Goal: Information Seeking & Learning: Learn about a topic

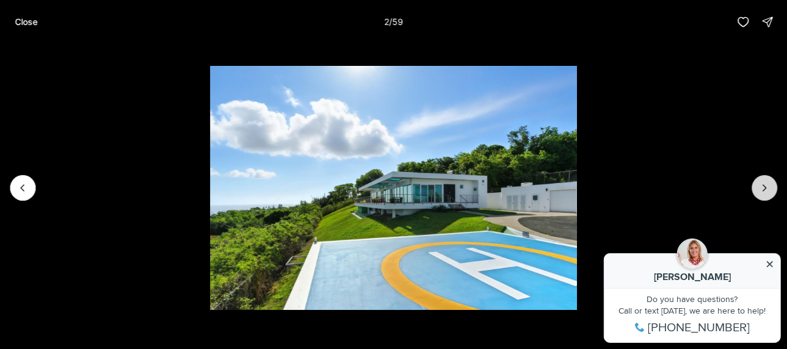
click at [759, 191] on icon "Next slide" at bounding box center [765, 188] width 12 height 12
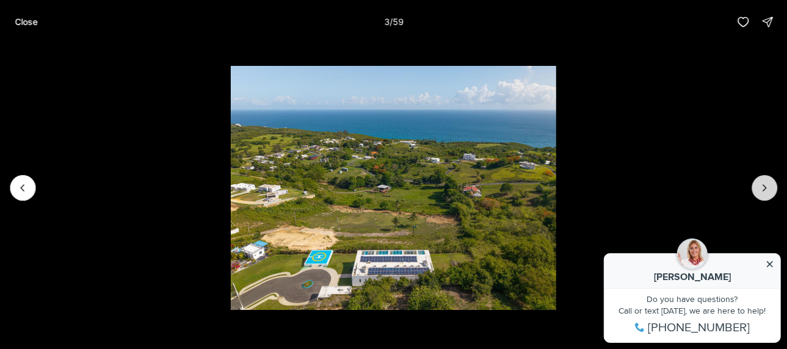
click at [759, 191] on icon "Next slide" at bounding box center [765, 188] width 12 height 12
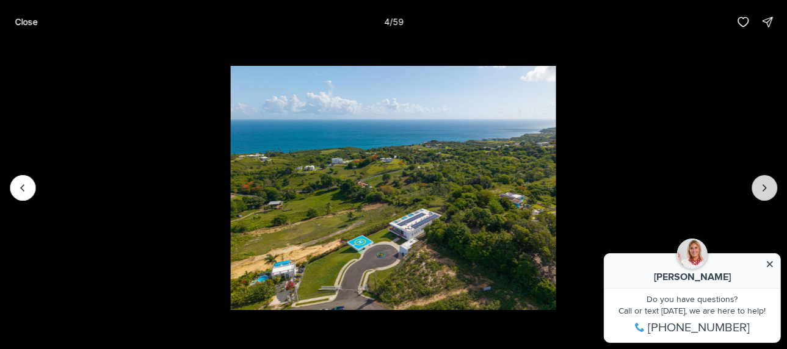
click at [759, 191] on icon "Next slide" at bounding box center [765, 188] width 12 height 12
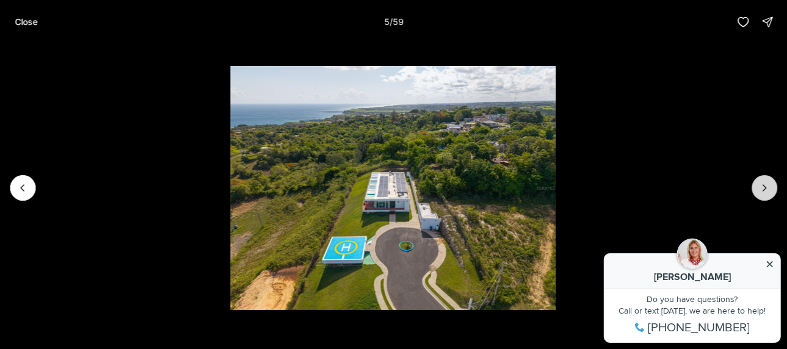
click at [759, 191] on icon "Next slide" at bounding box center [765, 188] width 12 height 12
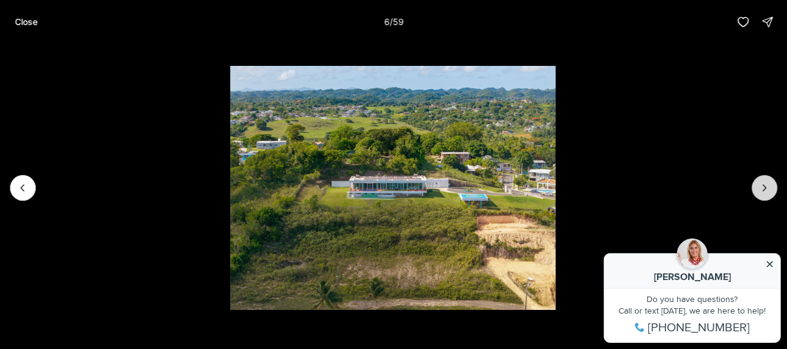
click at [759, 191] on icon "Next slide" at bounding box center [765, 188] width 12 height 12
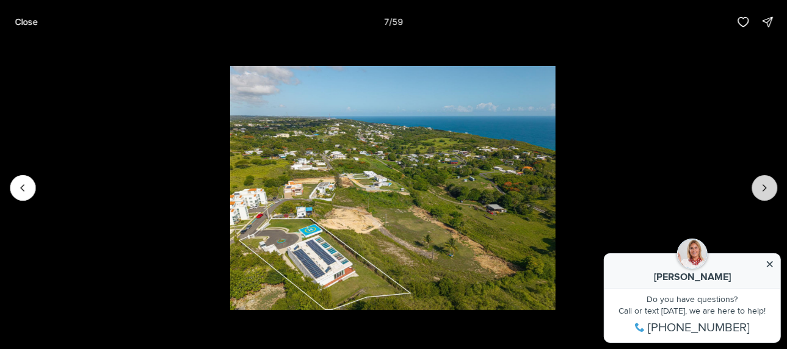
click at [759, 191] on icon "Next slide" at bounding box center [765, 188] width 12 height 12
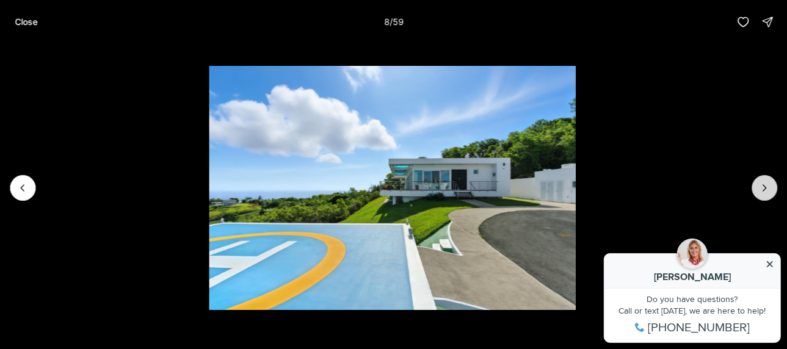
click at [759, 191] on icon "Next slide" at bounding box center [765, 188] width 12 height 12
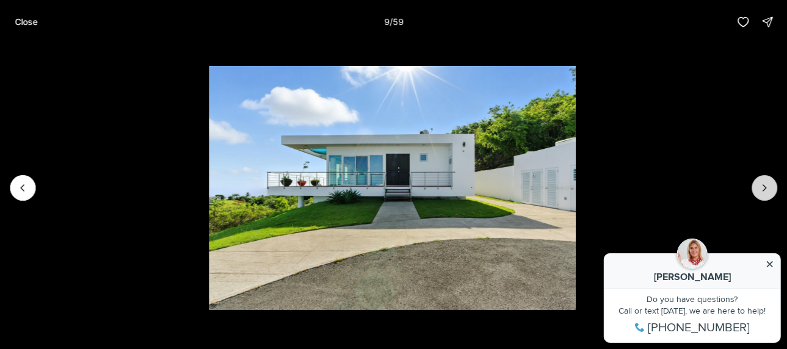
click at [759, 191] on icon "Next slide" at bounding box center [765, 188] width 12 height 12
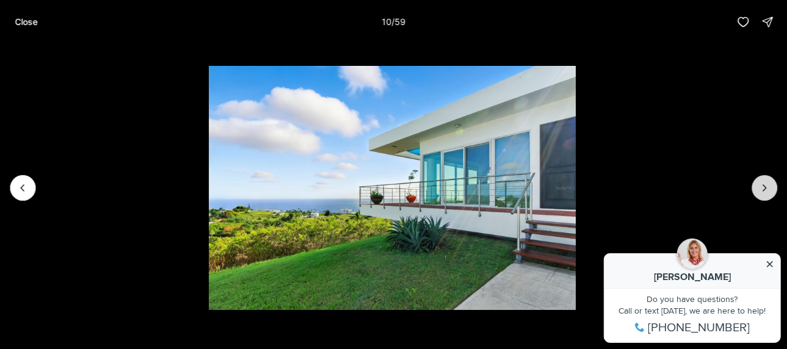
click at [759, 191] on icon "Next slide" at bounding box center [765, 188] width 12 height 12
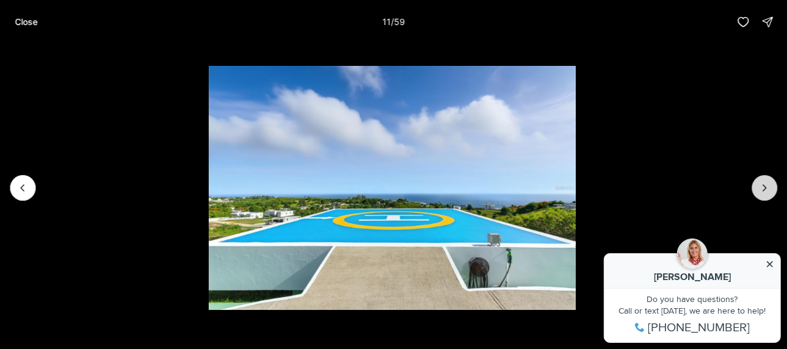
click at [759, 191] on icon "Next slide" at bounding box center [765, 188] width 12 height 12
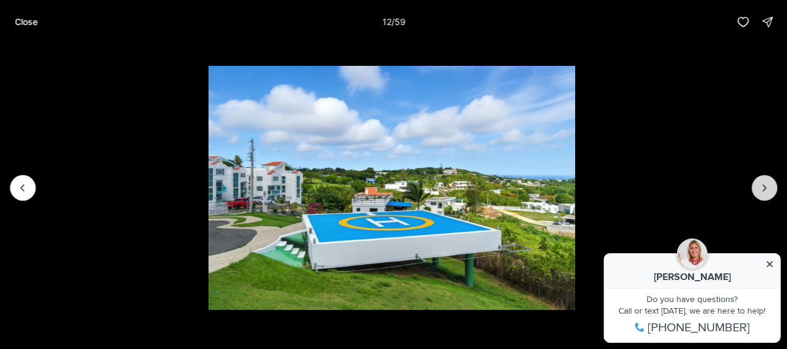
click at [759, 191] on icon "Next slide" at bounding box center [765, 188] width 12 height 12
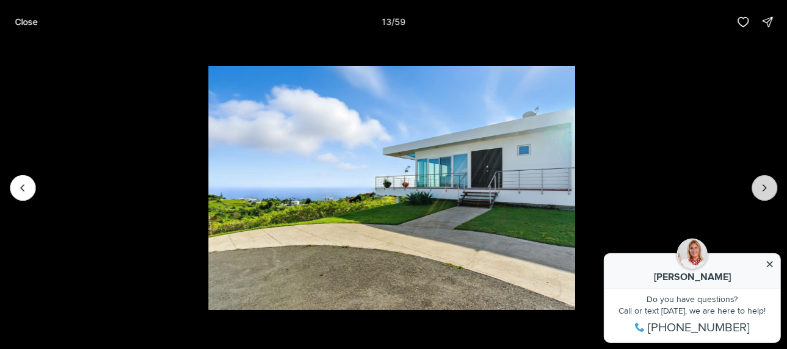
click at [759, 191] on icon "Next slide" at bounding box center [765, 188] width 12 height 12
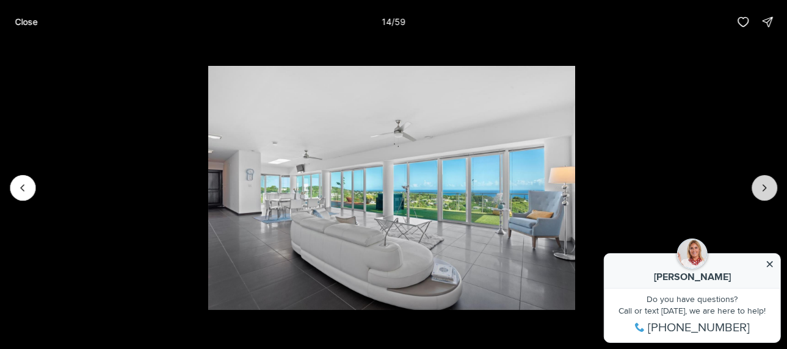
click at [759, 191] on icon "Next slide" at bounding box center [765, 188] width 12 height 12
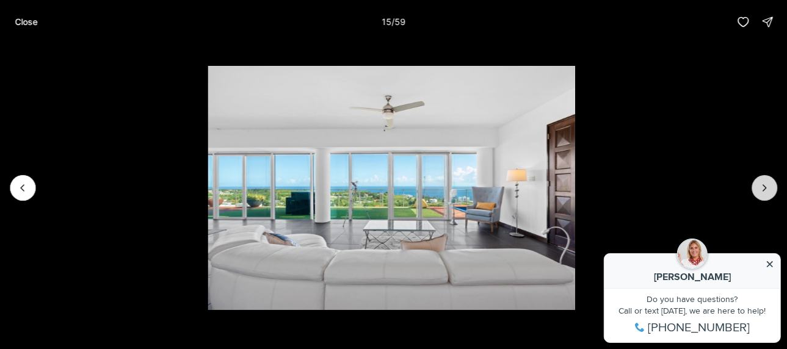
click at [759, 191] on icon "Next slide" at bounding box center [765, 188] width 12 height 12
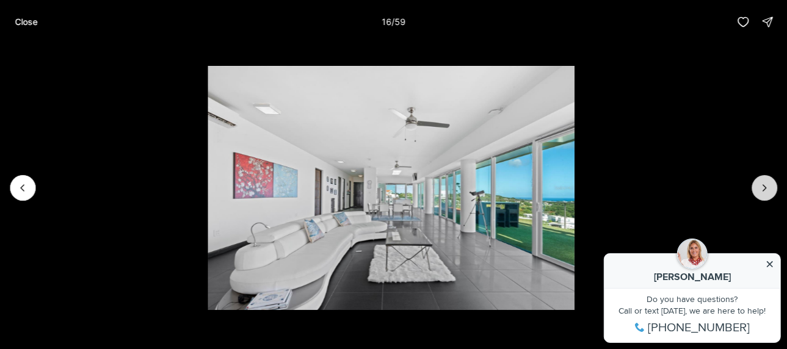
click at [759, 191] on icon "Next slide" at bounding box center [765, 188] width 12 height 12
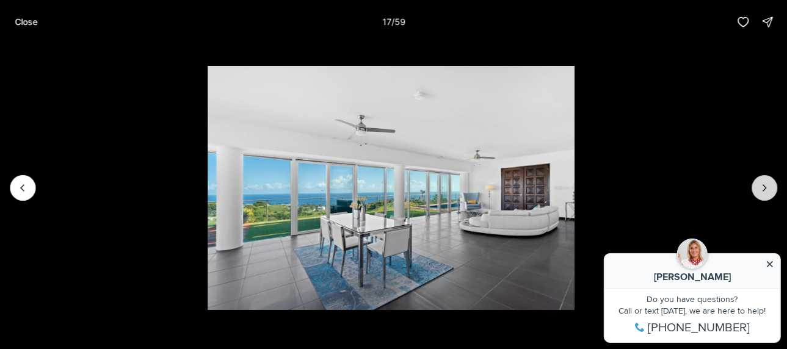
click at [759, 191] on icon "Next slide" at bounding box center [765, 188] width 12 height 12
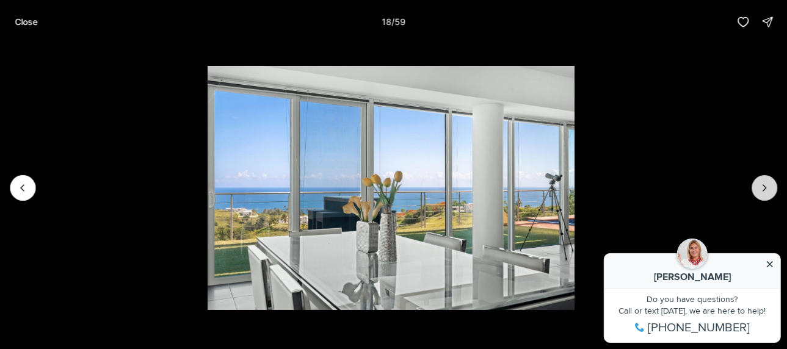
click at [759, 191] on icon "Next slide" at bounding box center [765, 188] width 12 height 12
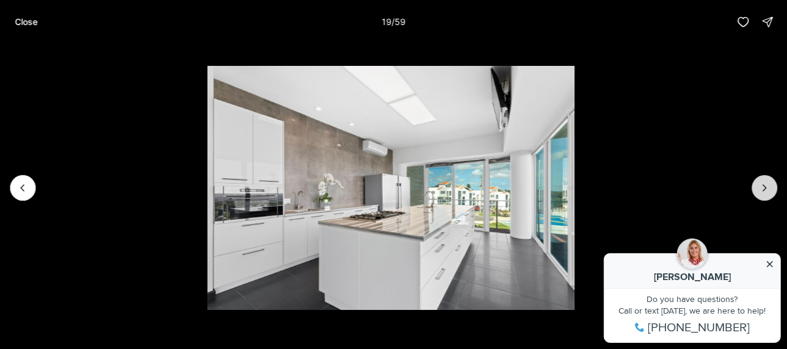
click at [759, 191] on icon "Next slide" at bounding box center [765, 188] width 12 height 12
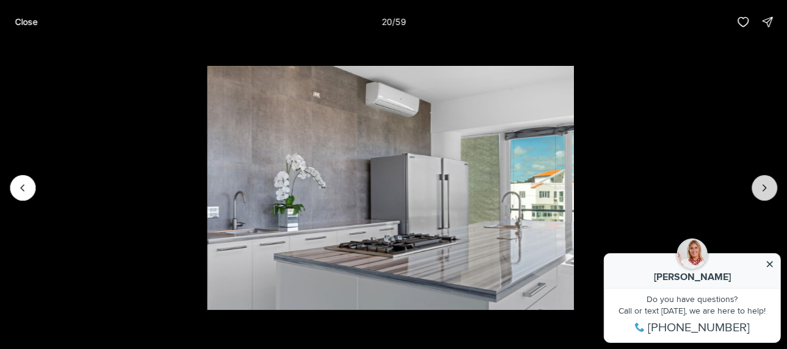
click at [759, 191] on icon "Next slide" at bounding box center [765, 188] width 12 height 12
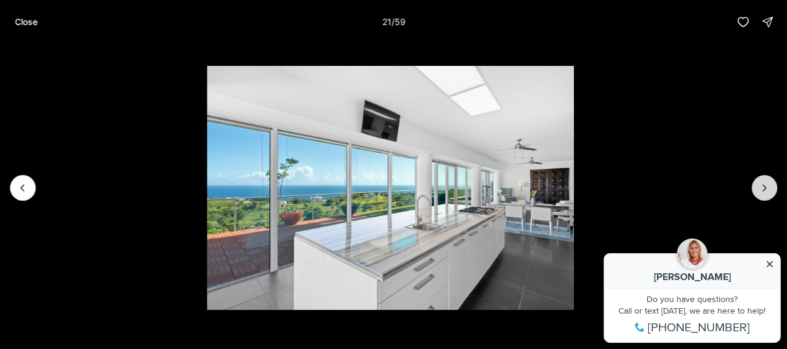
click at [759, 191] on icon "Next slide" at bounding box center [765, 188] width 12 height 12
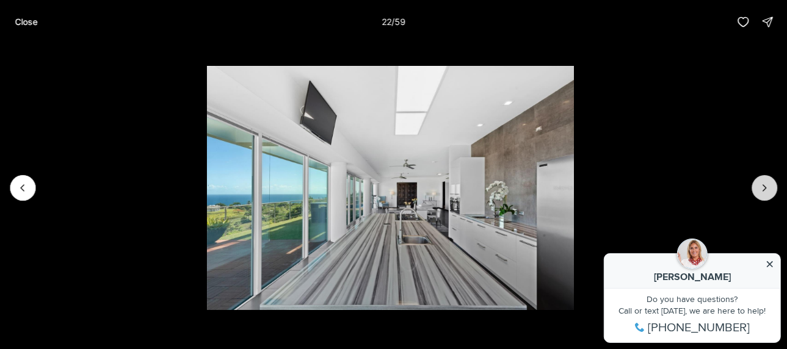
click at [759, 191] on icon "Next slide" at bounding box center [765, 188] width 12 height 12
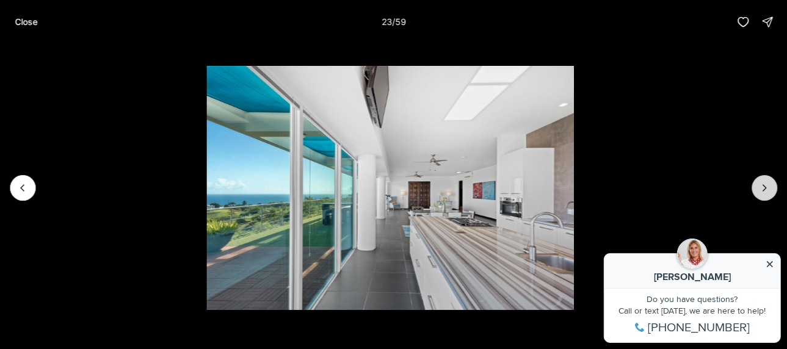
click at [759, 191] on icon "Next slide" at bounding box center [765, 188] width 12 height 12
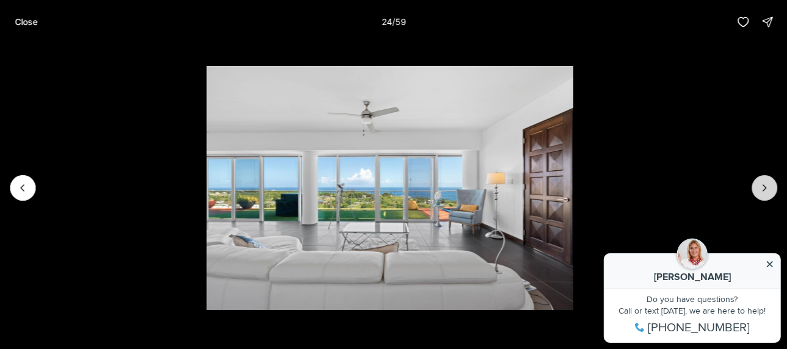
click at [759, 191] on icon "Next slide" at bounding box center [765, 188] width 12 height 12
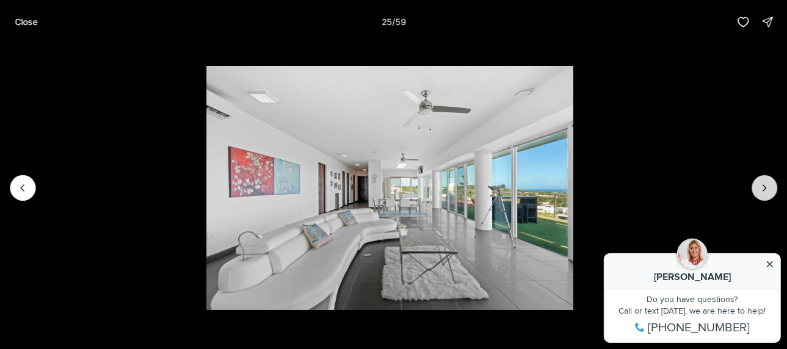
click at [759, 191] on icon "Next slide" at bounding box center [765, 188] width 12 height 12
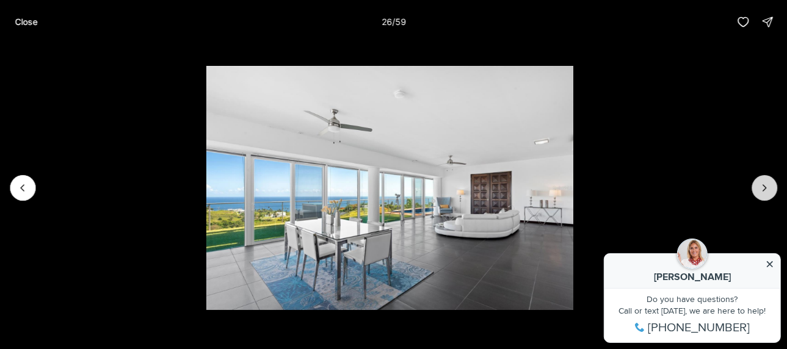
click at [759, 191] on icon "Next slide" at bounding box center [765, 188] width 12 height 12
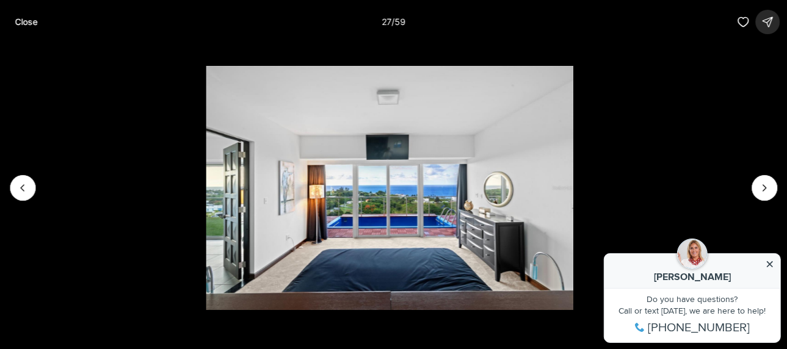
click at [762, 27] on icon "button" at bounding box center [768, 22] width 12 height 12
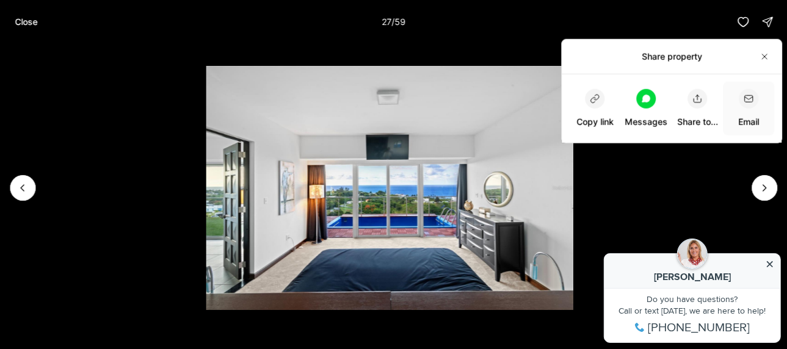
click at [746, 101] on icon "button" at bounding box center [749, 99] width 10 height 10
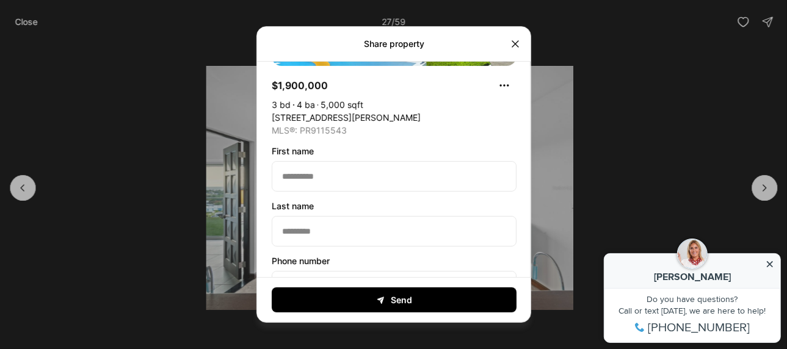
scroll to position [122, 0]
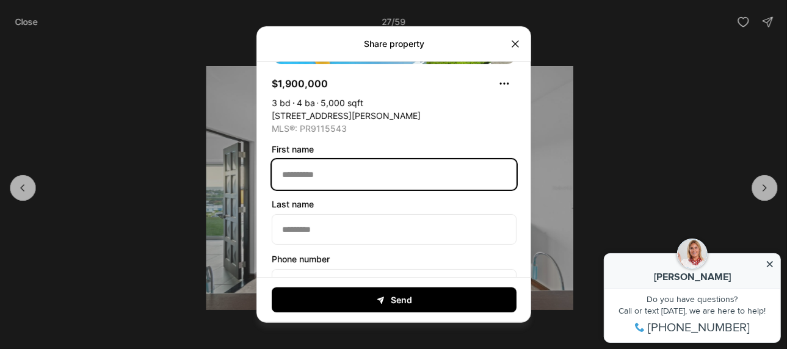
click at [285, 164] on input "First name" at bounding box center [394, 173] width 244 height 29
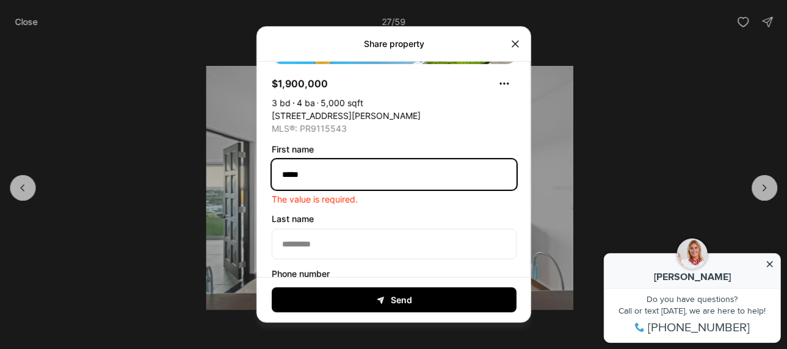
type input "******"
type input "*********"
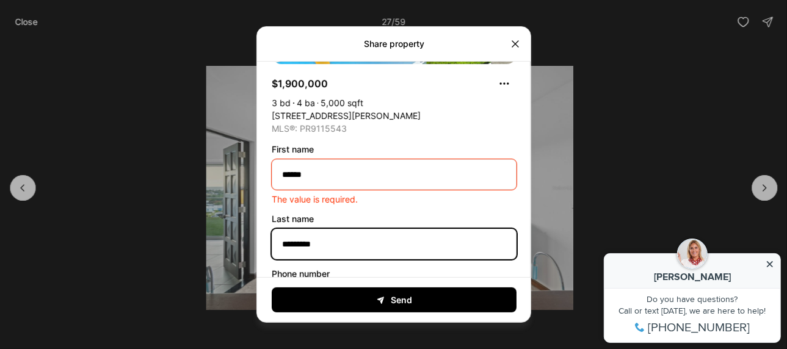
type input "**********"
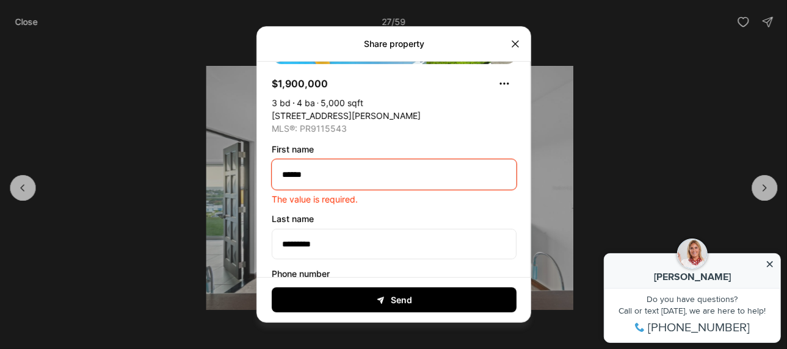
type input "**********"
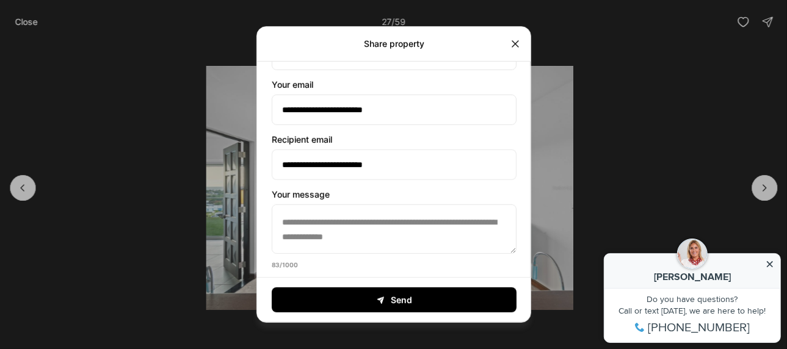
scroll to position [370, 0]
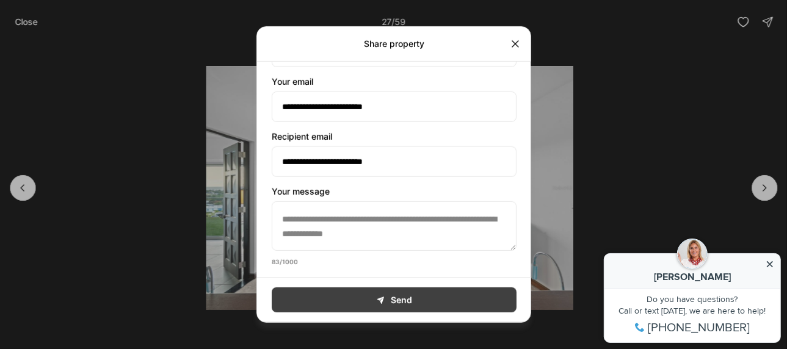
type input "******"
click at [404, 304] on button "Send" at bounding box center [394, 300] width 245 height 25
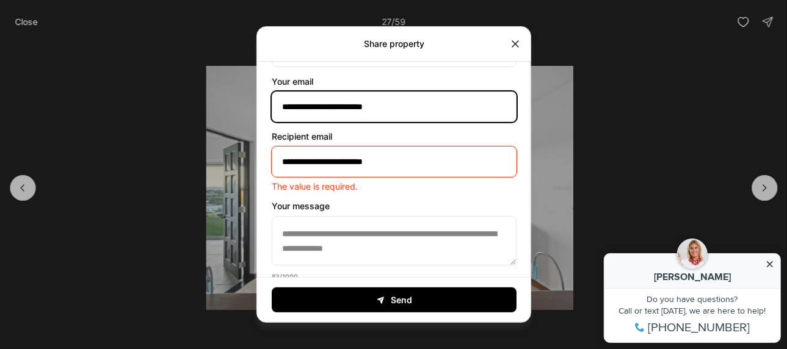
drag, startPoint x: 404, startPoint y: 106, endPoint x: 363, endPoint y: 139, distance: 52.6
click at [363, 139] on div "**********" at bounding box center [394, 0] width 274 height 559
type input "**********"
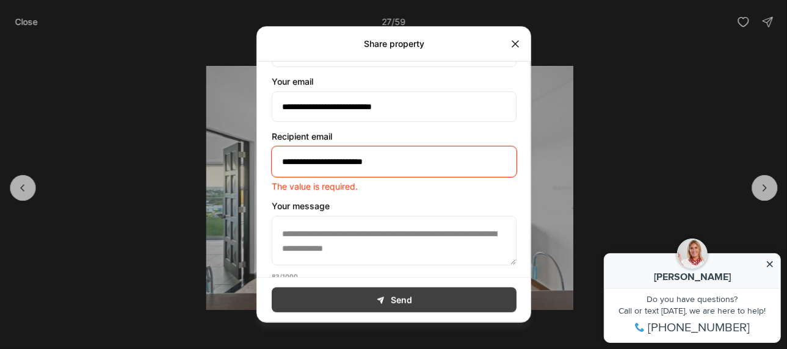
click at [394, 293] on button "Send" at bounding box center [394, 300] width 245 height 25
click at [394, 292] on button "Send" at bounding box center [394, 300] width 245 height 25
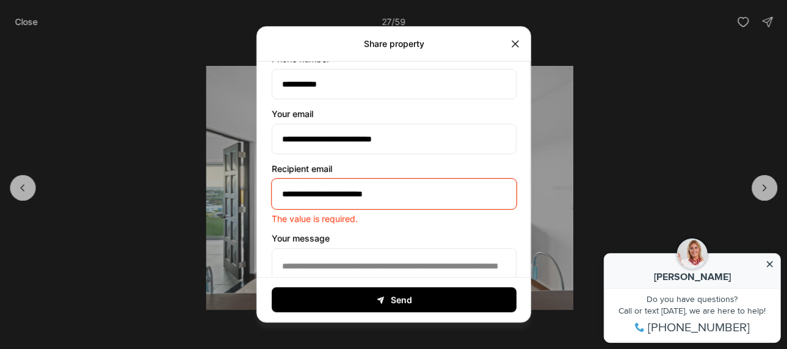
scroll to position [366, 0]
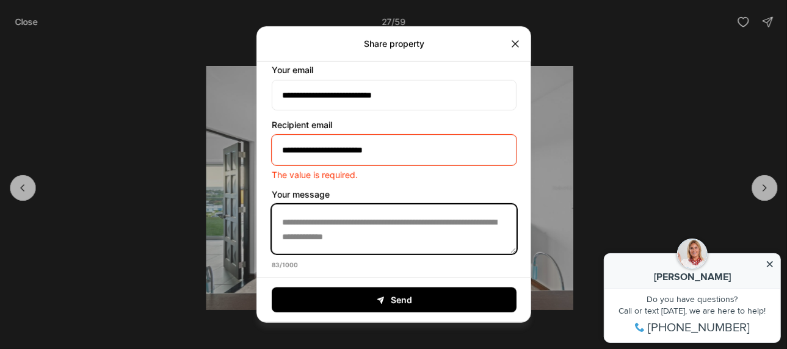
click at [315, 220] on textarea "**********" at bounding box center [394, 228] width 245 height 49
drag, startPoint x: 384, startPoint y: 233, endPoint x: 280, endPoint y: 216, distance: 105.1
click at [280, 216] on textarea "**********" at bounding box center [394, 228] width 245 height 49
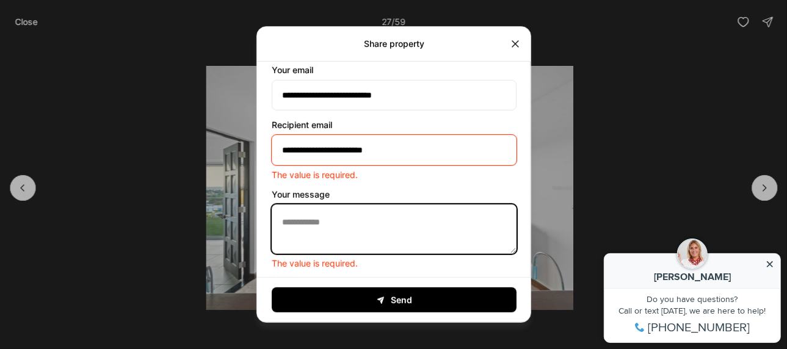
paste textarea "**********"
type textarea "**********"
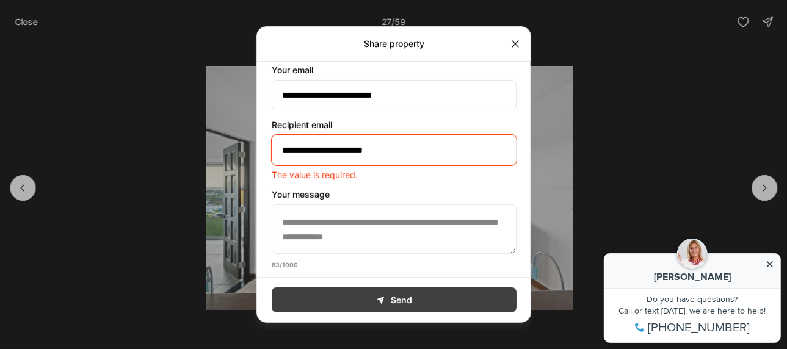
click at [386, 301] on button "Send" at bounding box center [394, 300] width 245 height 25
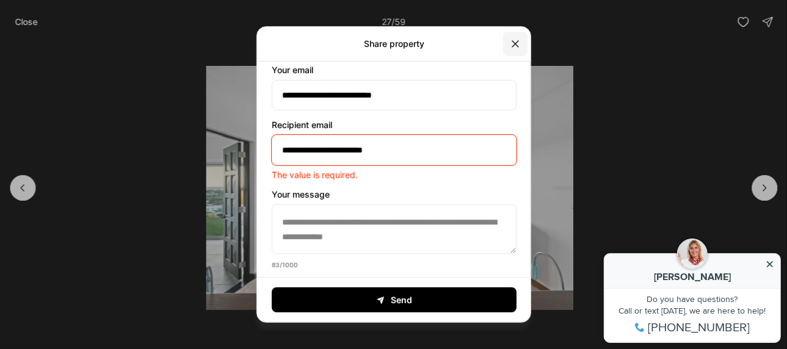
click at [524, 31] on div "Share property" at bounding box center [394, 44] width 274 height 35
click at [515, 40] on icon "Close" at bounding box center [515, 44] width 12 height 12
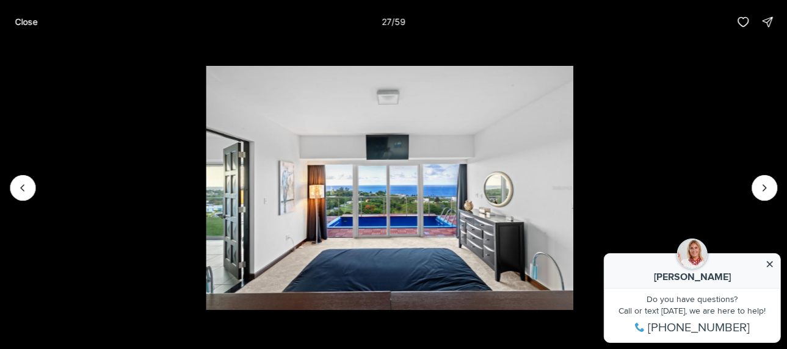
click at [770, 264] on icon at bounding box center [770, 264] width 6 height 6
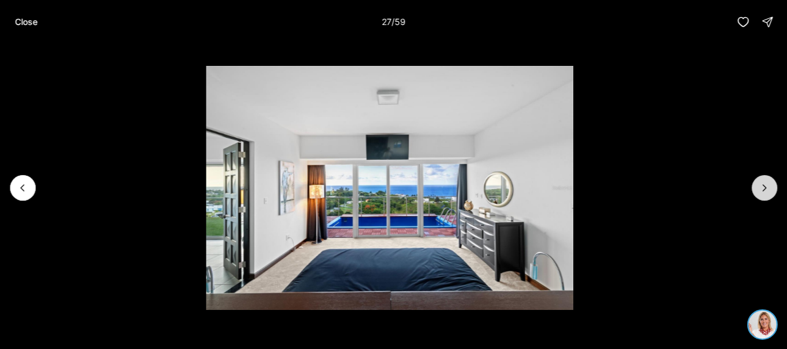
click at [764, 188] on icon "Next slide" at bounding box center [765, 188] width 12 height 12
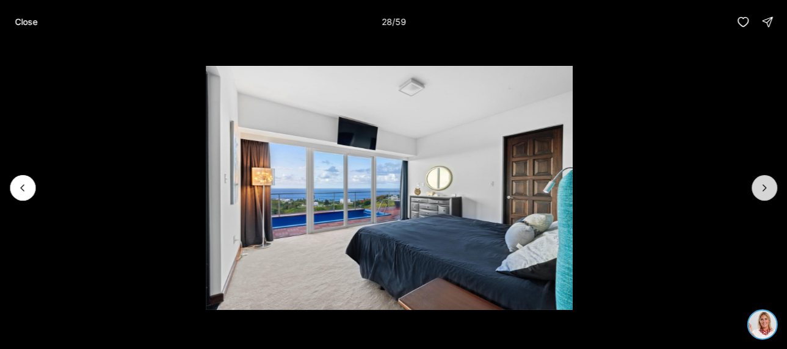
click at [764, 188] on icon "Next slide" at bounding box center [765, 188] width 12 height 12
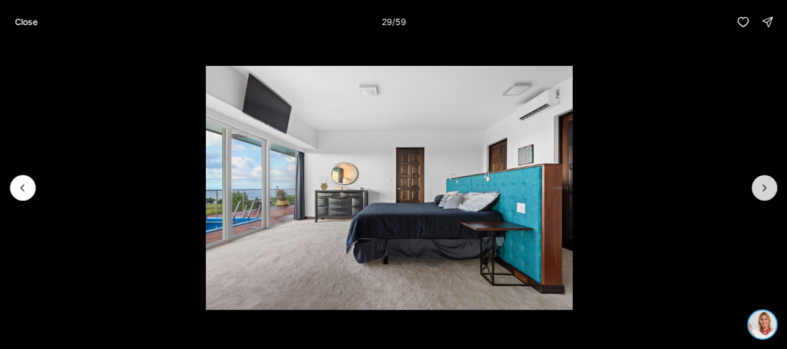
click at [764, 188] on icon "Next slide" at bounding box center [765, 188] width 12 height 12
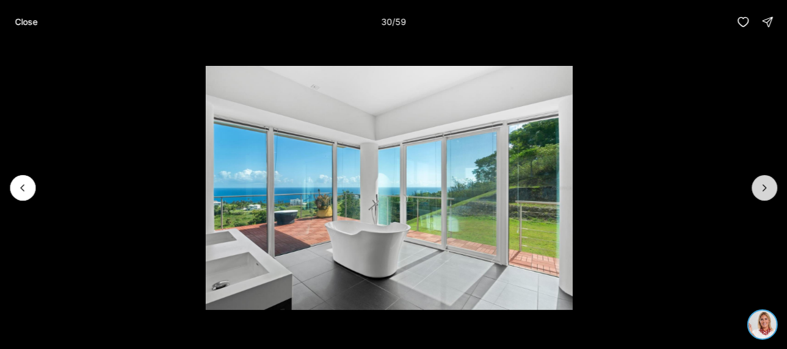
click at [764, 188] on icon "Next slide" at bounding box center [765, 188] width 12 height 12
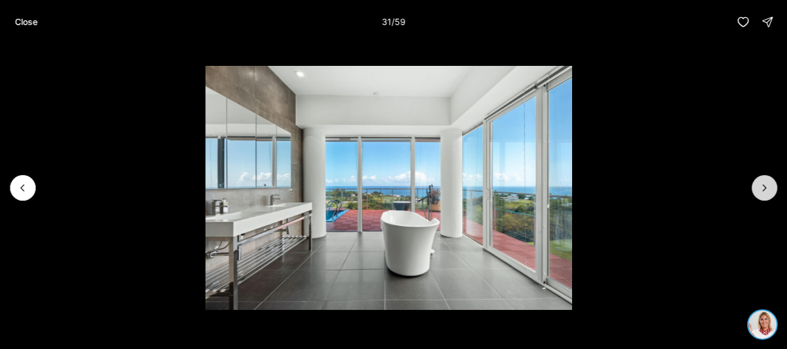
click at [764, 188] on icon "Next slide" at bounding box center [765, 188] width 12 height 12
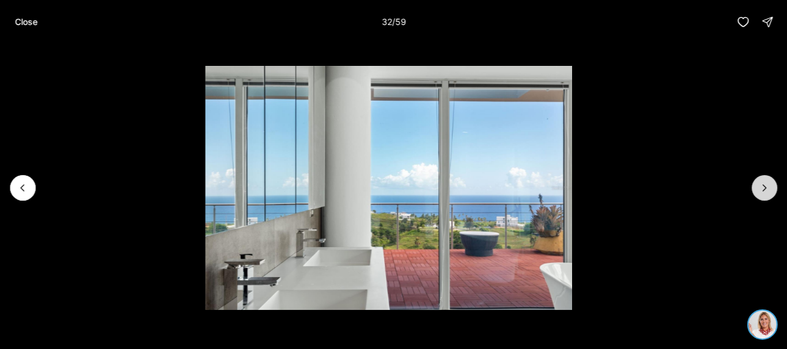
click at [764, 188] on icon "Next slide" at bounding box center [765, 188] width 12 height 12
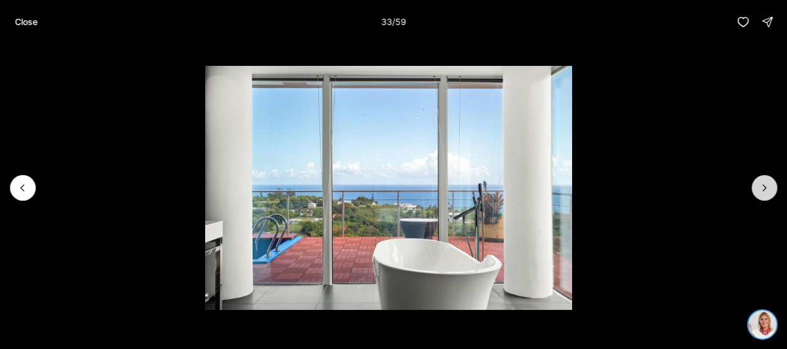
click at [764, 188] on icon "Next slide" at bounding box center [765, 188] width 12 height 12
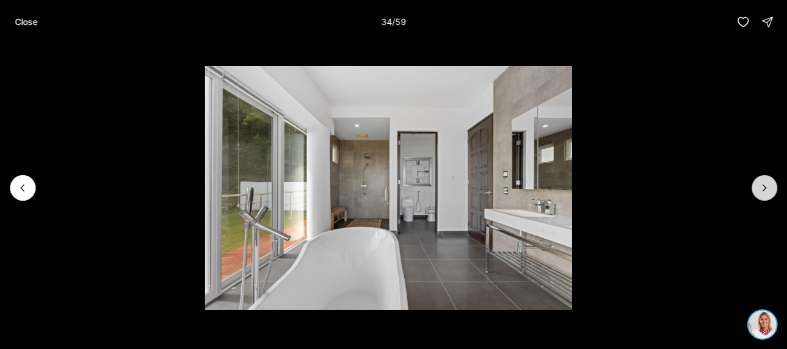
click at [764, 188] on icon "Next slide" at bounding box center [765, 188] width 12 height 12
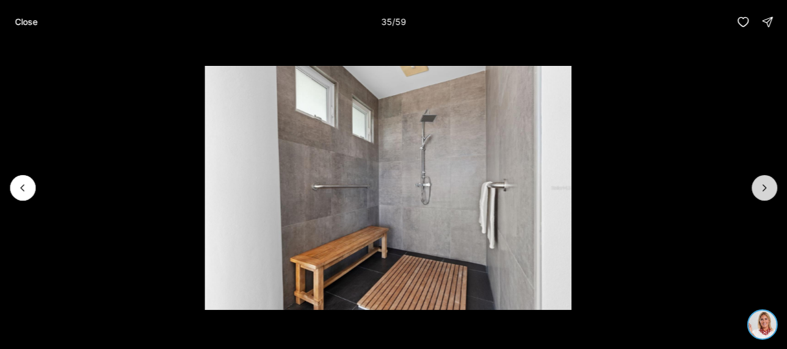
click at [764, 188] on icon "Next slide" at bounding box center [765, 188] width 12 height 12
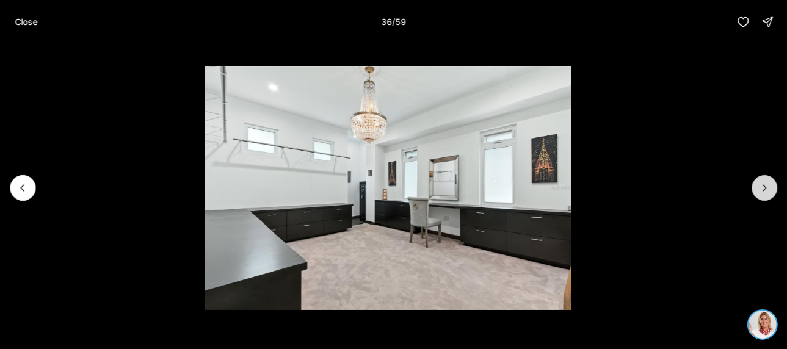
click at [764, 188] on icon "Next slide" at bounding box center [765, 188] width 12 height 12
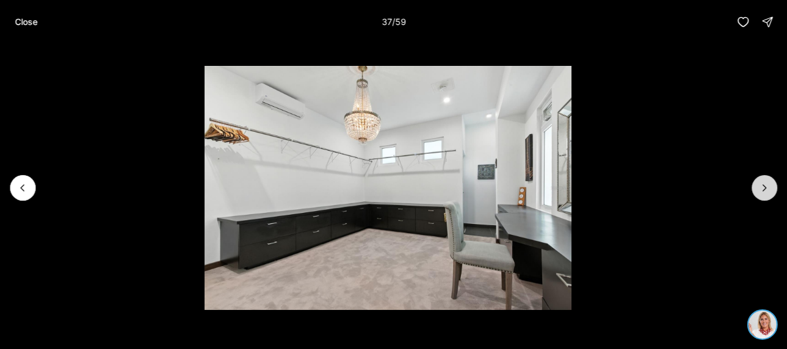
click at [764, 188] on icon "Next slide" at bounding box center [765, 188] width 12 height 12
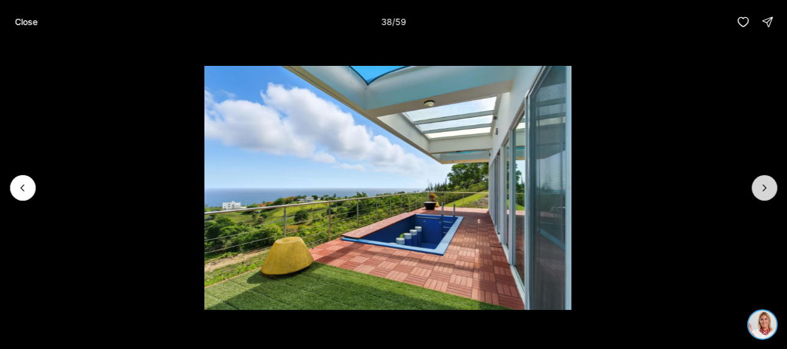
click at [764, 188] on icon "Next slide" at bounding box center [765, 188] width 12 height 12
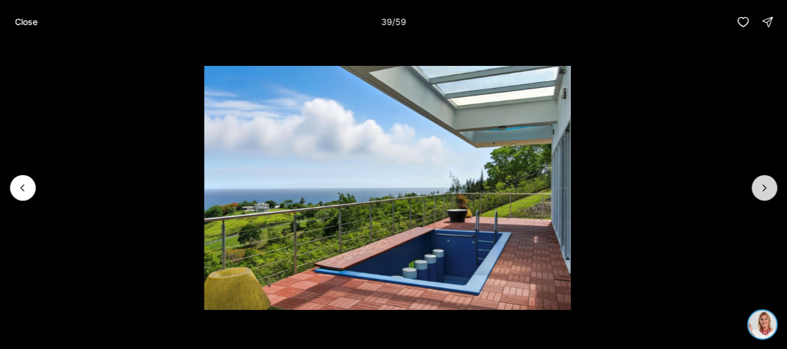
click at [764, 188] on icon "Next slide" at bounding box center [765, 188] width 12 height 12
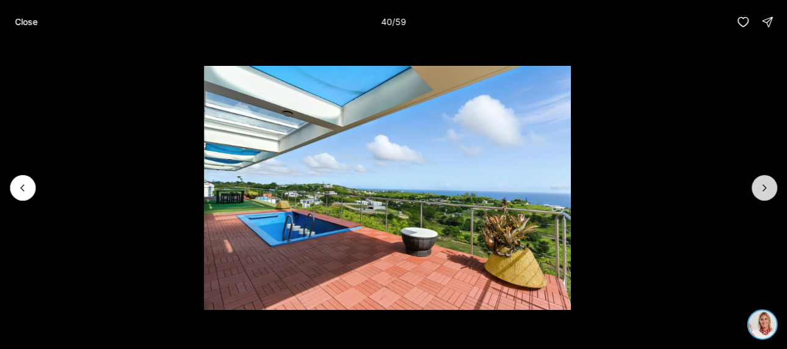
click at [764, 188] on icon "Next slide" at bounding box center [765, 188] width 12 height 12
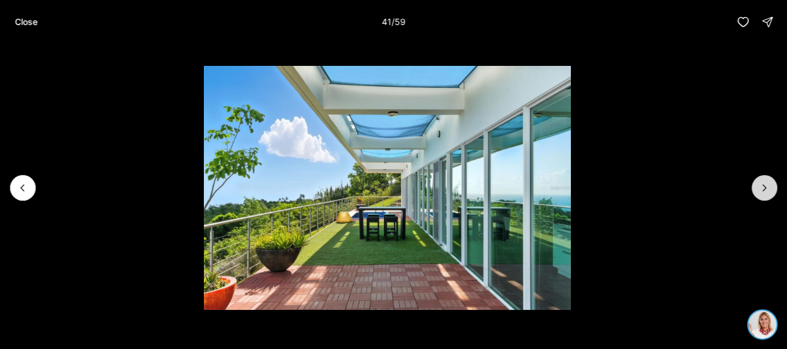
click at [764, 188] on icon "Next slide" at bounding box center [765, 188] width 12 height 12
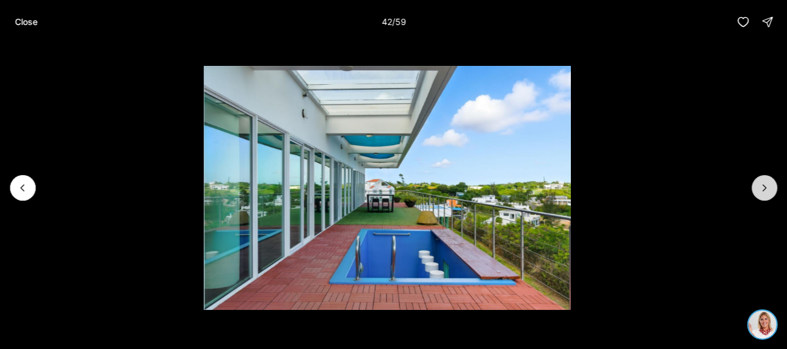
click at [764, 188] on icon "Next slide" at bounding box center [765, 188] width 12 height 12
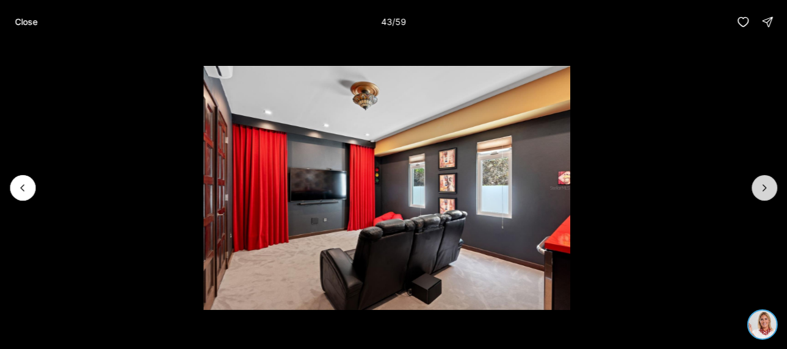
click at [764, 188] on icon "Next slide" at bounding box center [765, 188] width 12 height 12
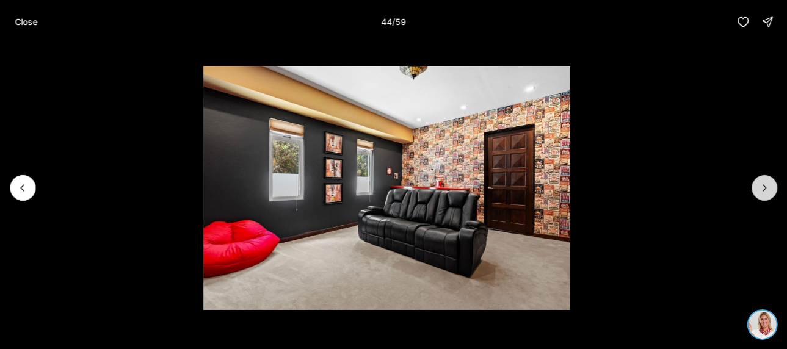
click at [764, 188] on icon "Next slide" at bounding box center [765, 188] width 12 height 12
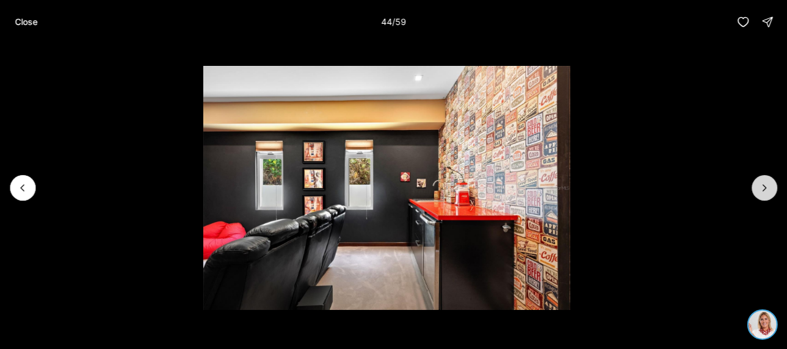
click at [764, 188] on icon "Next slide" at bounding box center [765, 188] width 12 height 12
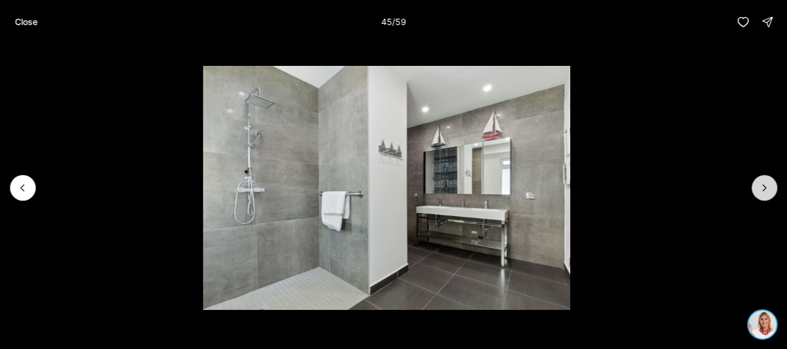
click at [764, 188] on icon "Next slide" at bounding box center [765, 188] width 12 height 12
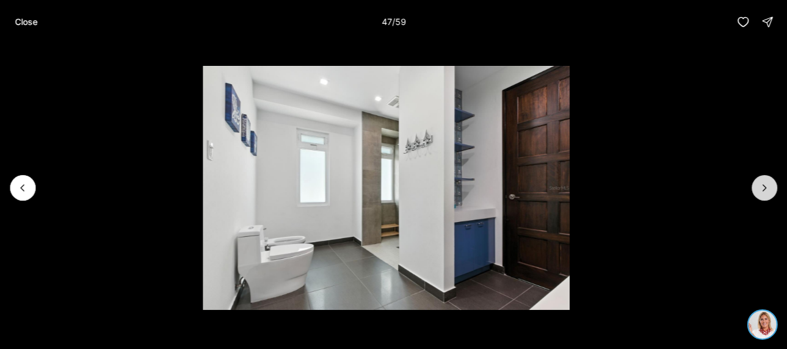
click at [764, 188] on icon "Next slide" at bounding box center [765, 188] width 12 height 12
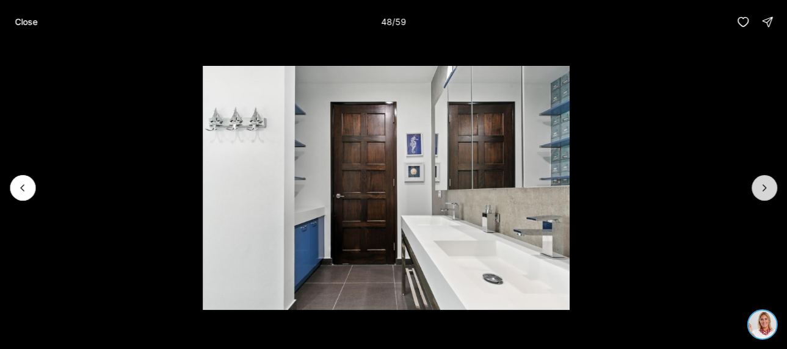
click at [764, 188] on icon "Next slide" at bounding box center [765, 188] width 12 height 12
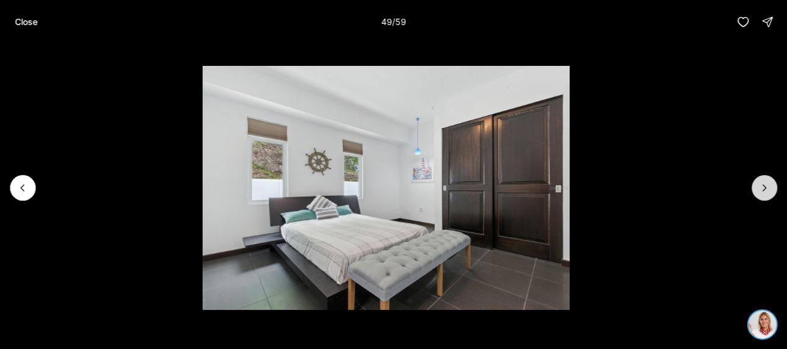
click at [764, 187] on icon "Next slide" at bounding box center [765, 188] width 12 height 12
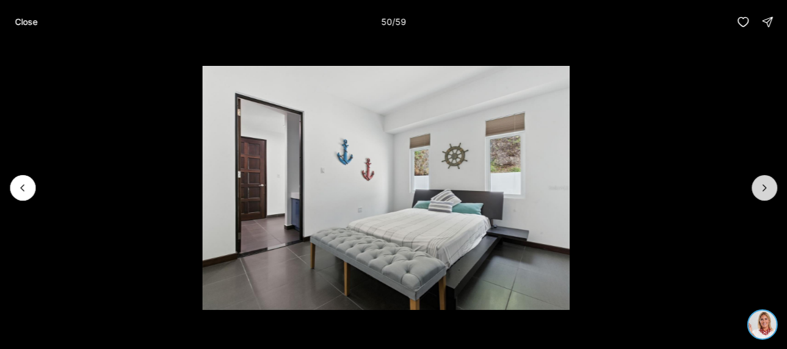
click at [764, 187] on icon "Next slide" at bounding box center [765, 188] width 12 height 12
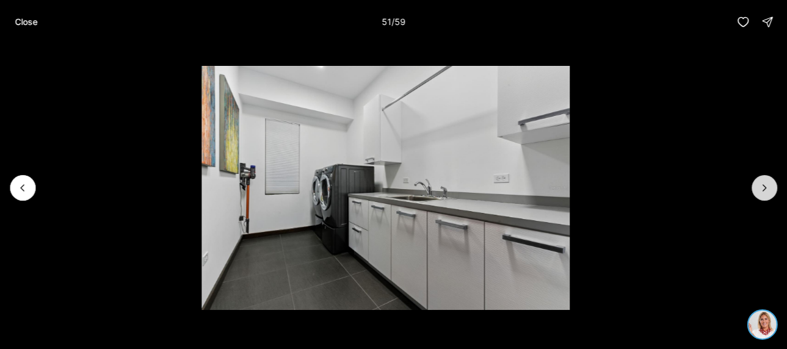
click at [764, 187] on icon "Next slide" at bounding box center [765, 188] width 12 height 12
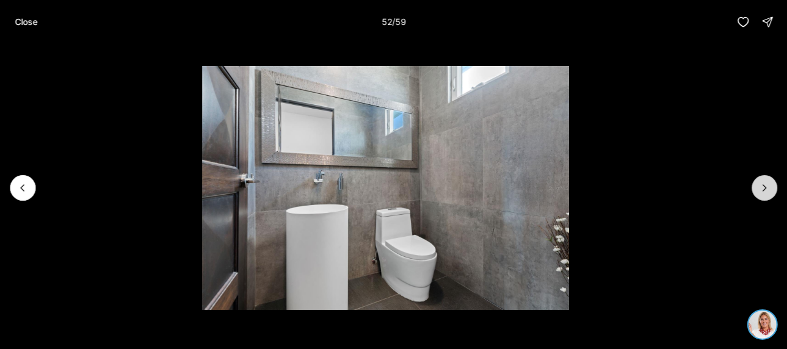
click at [764, 187] on icon "Next slide" at bounding box center [765, 188] width 12 height 12
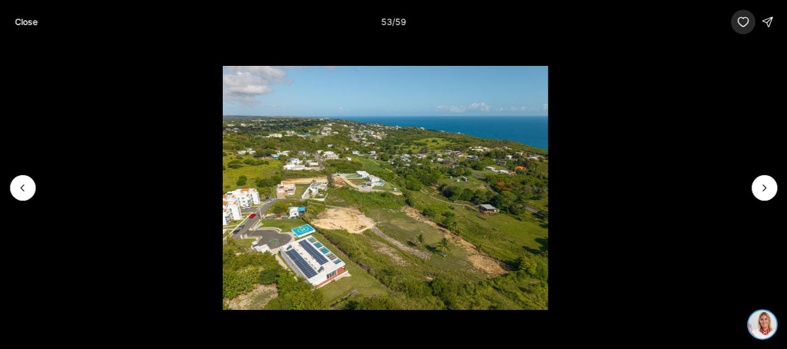
click at [741, 29] on button "button" at bounding box center [743, 22] width 24 height 24
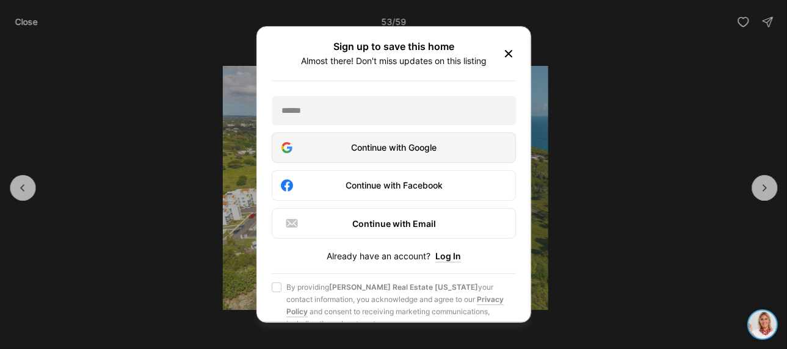
click at [440, 147] on button "Continue with Google" at bounding box center [394, 148] width 244 height 31
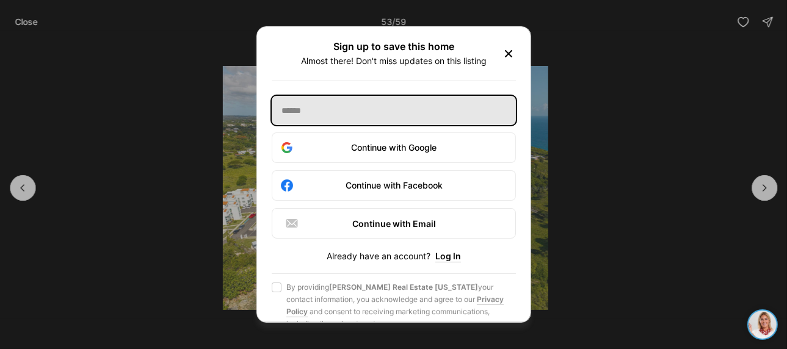
click at [362, 118] on input "text" at bounding box center [394, 110] width 244 height 29
type input "**********"
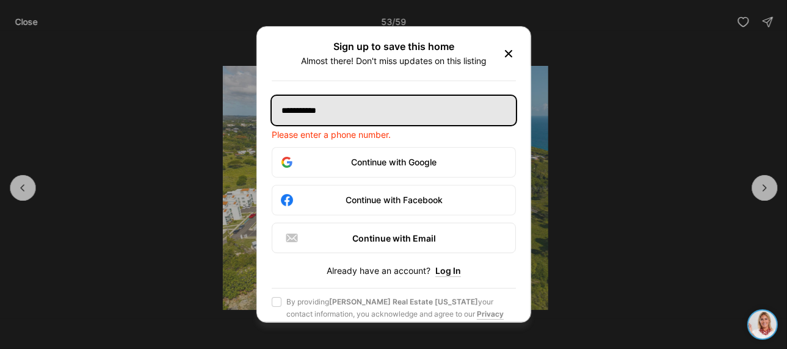
click at [286, 119] on input "**********" at bounding box center [394, 110] width 244 height 29
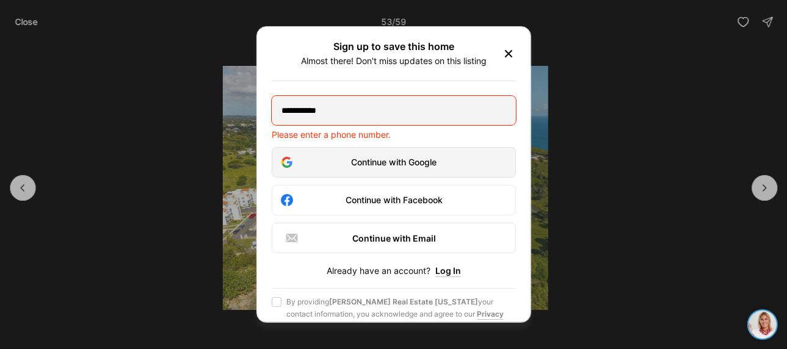
click at [403, 170] on div "Continue with Google" at bounding box center [394, 162] width 228 height 15
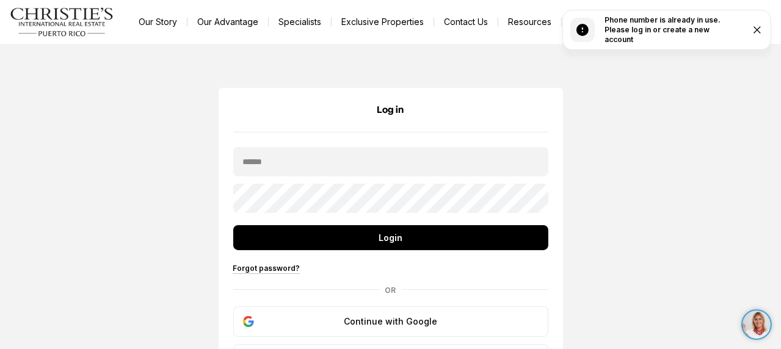
click at [756, 31] on icon "Close" at bounding box center [757, 30] width 12 height 12
click at [383, 23] on link "Exclusive Properties" at bounding box center [383, 21] width 102 height 17
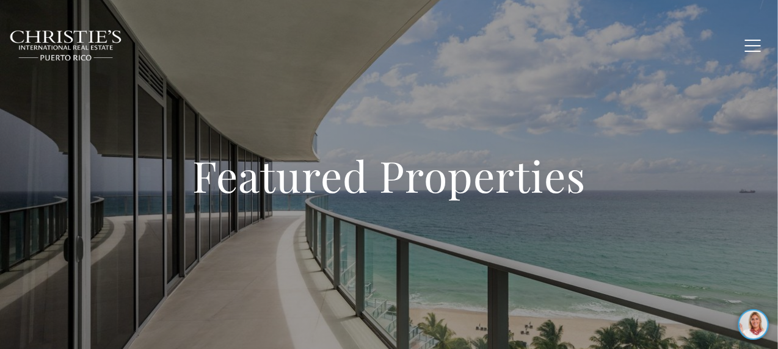
type input "**********"
type input "*********"
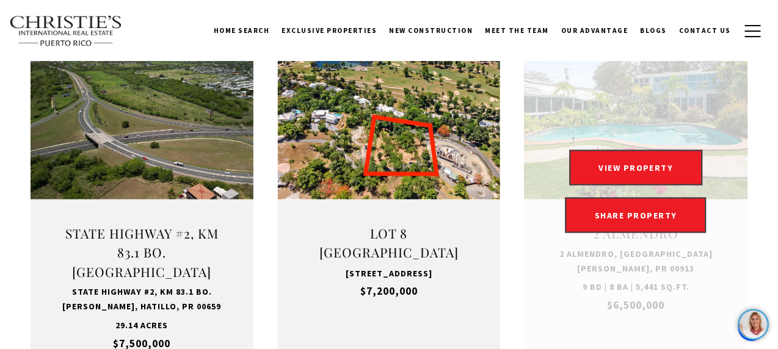
scroll to position [489, 0]
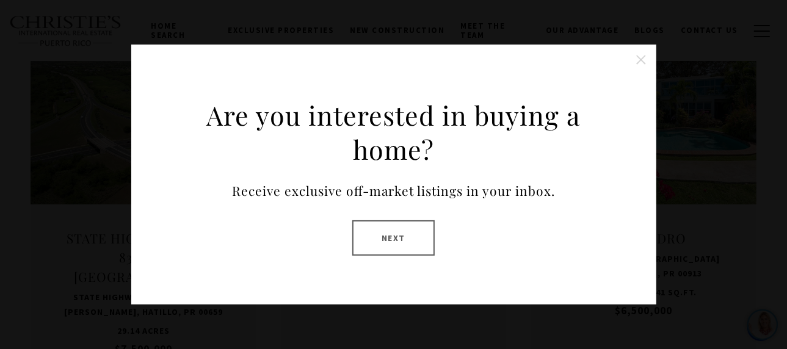
click at [404, 236] on button "Next" at bounding box center [393, 237] width 82 height 35
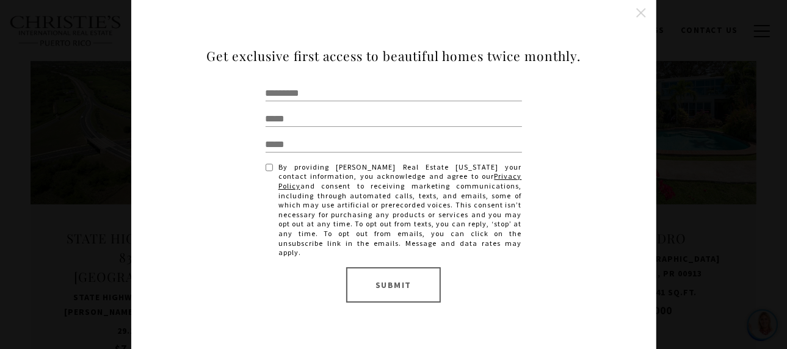
click at [644, 12] on button "Close this option" at bounding box center [641, 13] width 24 height 24
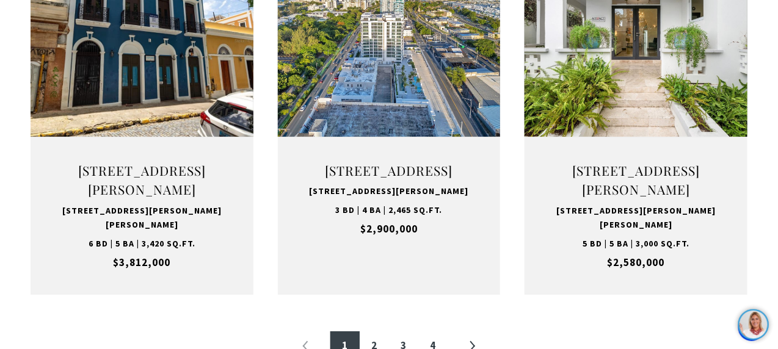
scroll to position [1405, 0]
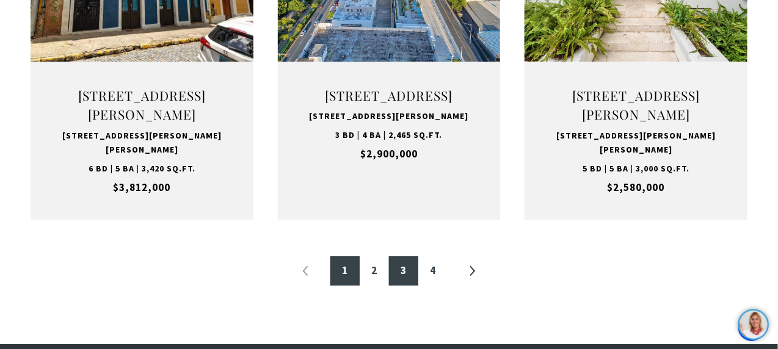
click at [407, 265] on link "3" at bounding box center [403, 271] width 29 height 29
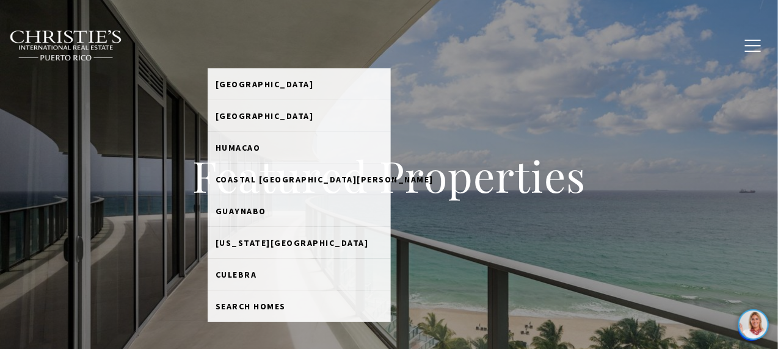
click at [211, 45] on link "Home Search" at bounding box center [242, 45] width 68 height 31
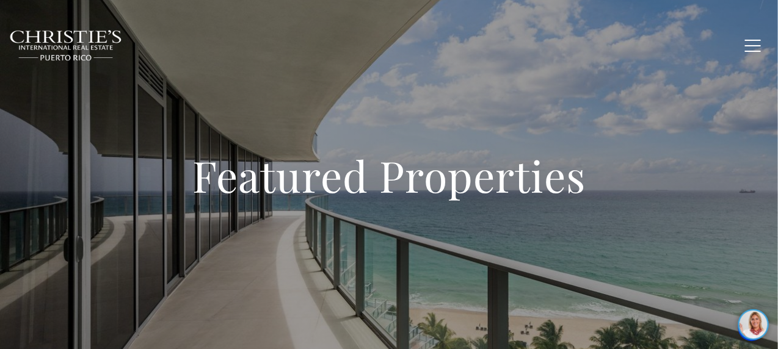
click at [211, 45] on link "Home Search" at bounding box center [242, 45] width 68 height 31
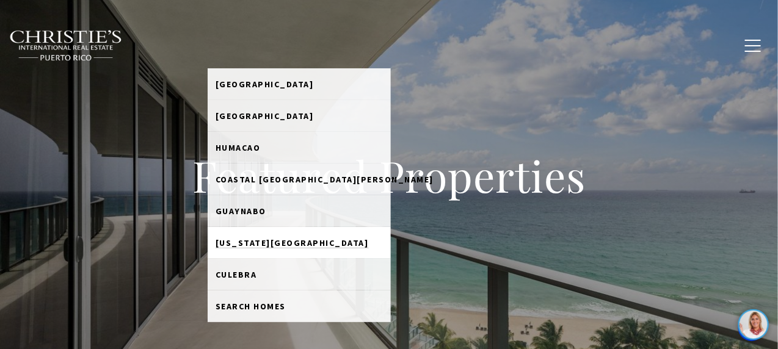
click at [216, 238] on span "Puerto Rico West Coast" at bounding box center [292, 243] width 153 height 11
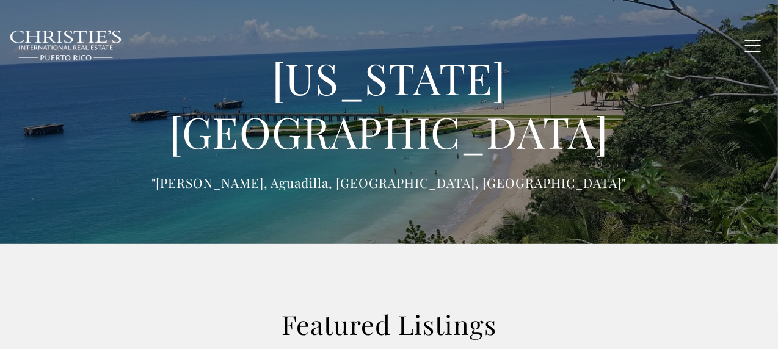
type input "**********"
type input "*********"
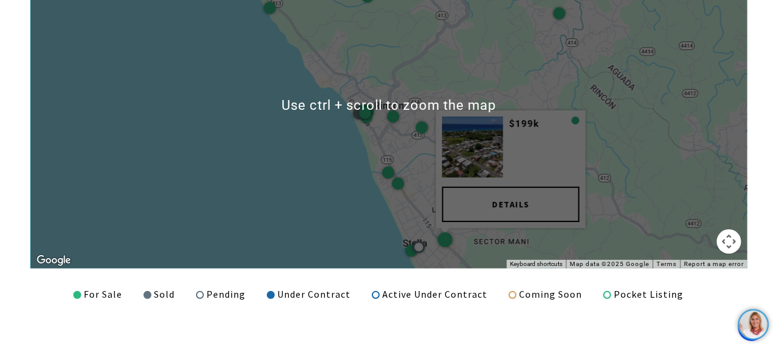
scroll to position [1649, 0]
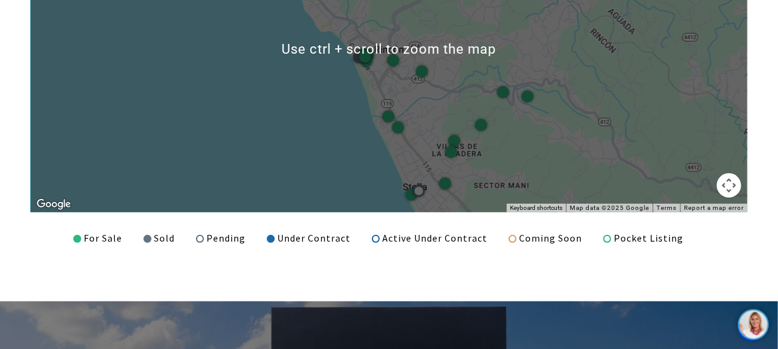
click at [726, 188] on button "Map camera controls" at bounding box center [729, 185] width 24 height 24
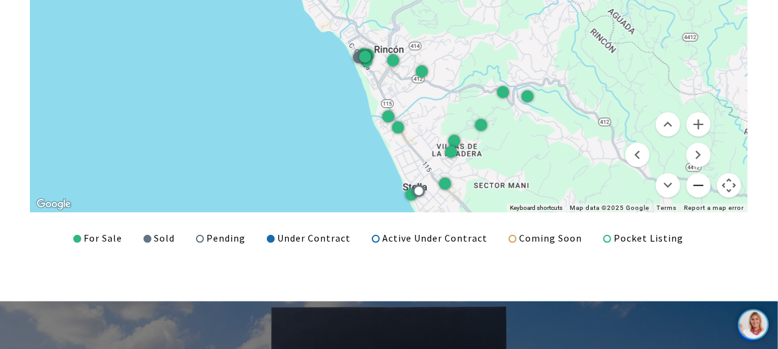
click at [705, 188] on button "Zoom out" at bounding box center [699, 185] width 24 height 24
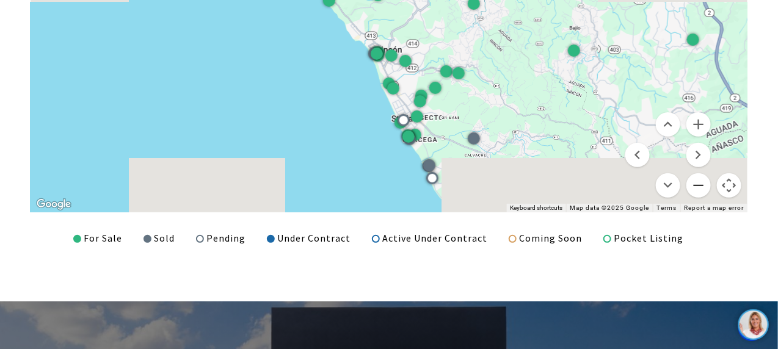
click at [703, 188] on button "Zoom out" at bounding box center [699, 185] width 24 height 24
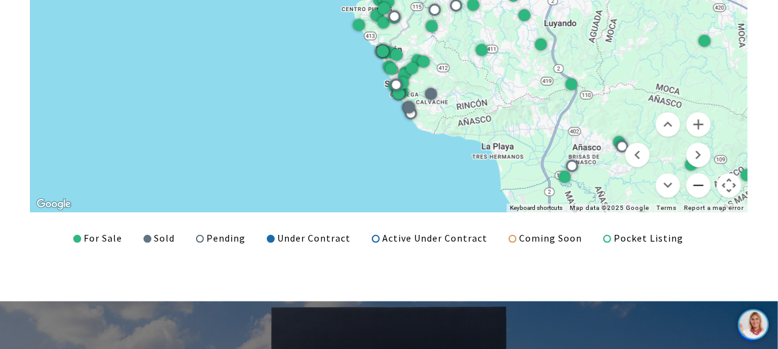
click at [702, 188] on button "Zoom out" at bounding box center [699, 185] width 24 height 24
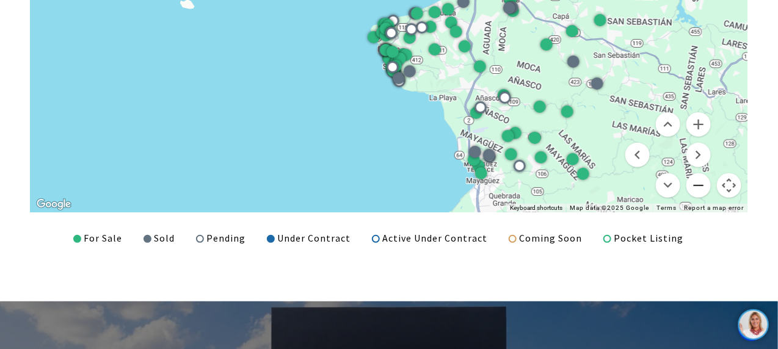
click at [702, 188] on button "Zoom out" at bounding box center [699, 185] width 24 height 24
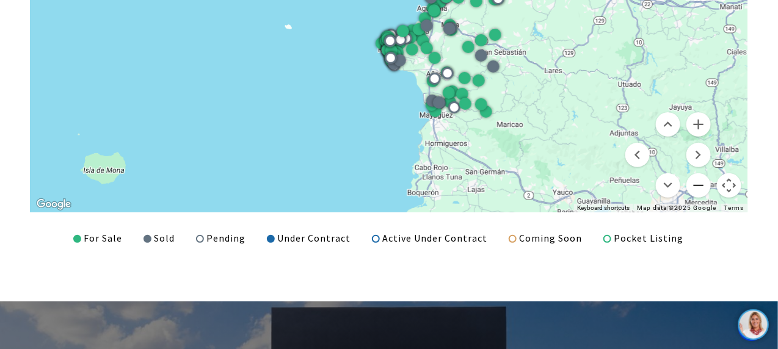
click at [702, 188] on button "Zoom out" at bounding box center [699, 185] width 24 height 24
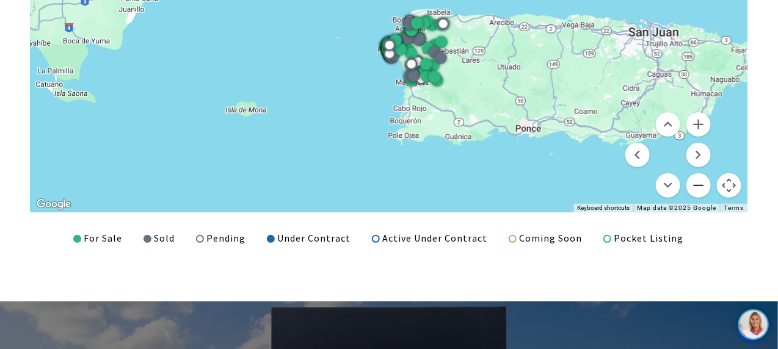
click at [702, 188] on button "Zoom out" at bounding box center [699, 185] width 24 height 24
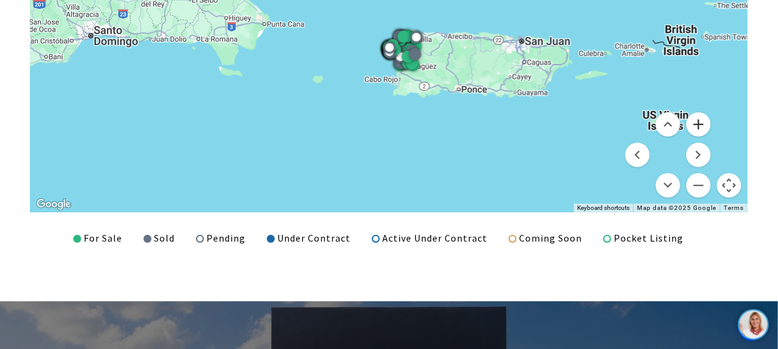
click at [706, 125] on button "Zoom in" at bounding box center [699, 124] width 24 height 24
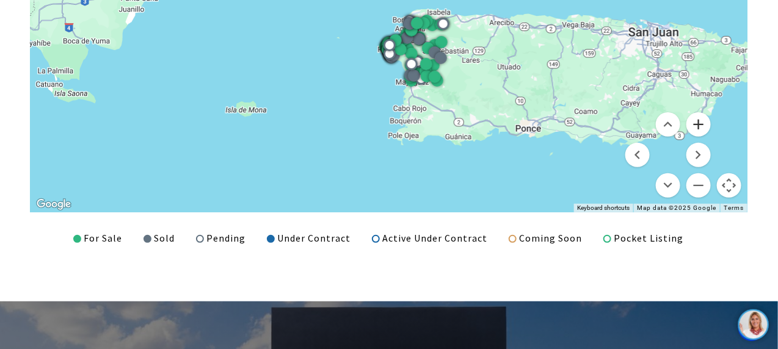
click at [706, 125] on button "Zoom in" at bounding box center [699, 124] width 24 height 24
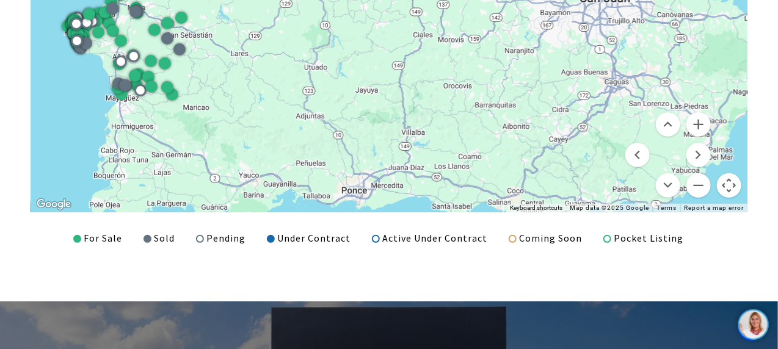
drag, startPoint x: 660, startPoint y: 98, endPoint x: 346, endPoint y: 81, distance: 314.4
click at [346, 81] on div at bounding box center [389, 49] width 717 height 326
click at [417, 265] on div "LISTINGS & SALES ← Move left → Move right ↑ Move up ↓ Move down + Zoom in - Zoo…" at bounding box center [389, 41] width 778 height 519
drag, startPoint x: 114, startPoint y: 239, endPoint x: 163, endPoint y: 240, distance: 49.5
click at [118, 240] on div "For Sale" at bounding box center [97, 239] width 49 height 16
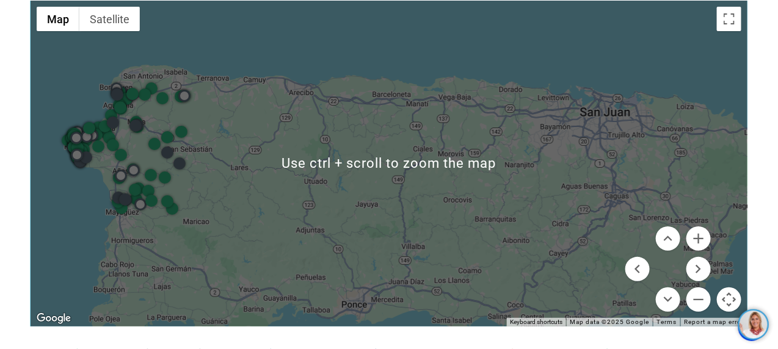
scroll to position [1527, 0]
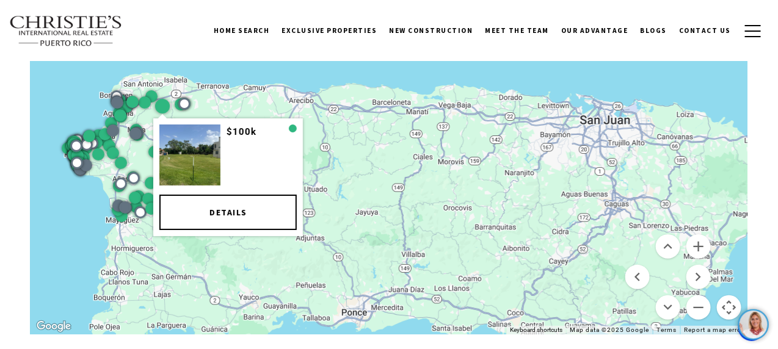
click at [160, 101] on div at bounding box center [162, 106] width 15 height 15
click at [162, 105] on div at bounding box center [162, 106] width 15 height 15
click at [211, 209] on link "Details" at bounding box center [227, 212] width 137 height 35
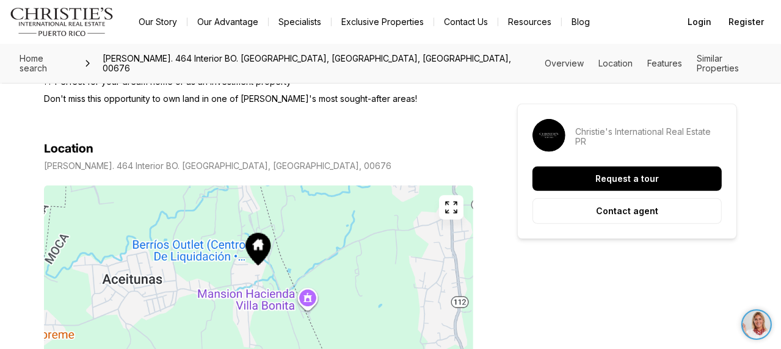
scroll to position [611, 0]
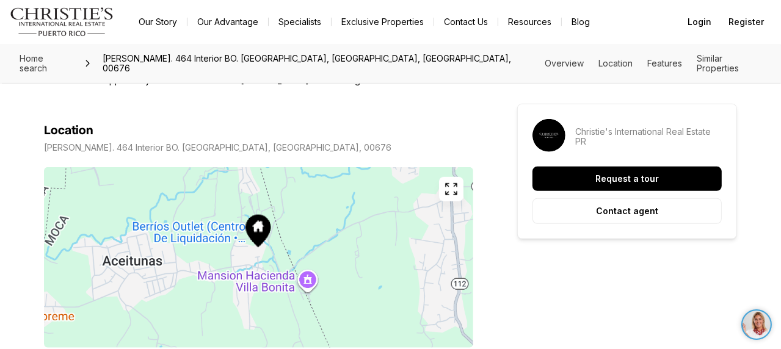
click at [451, 182] on icon "button" at bounding box center [451, 189] width 15 height 15
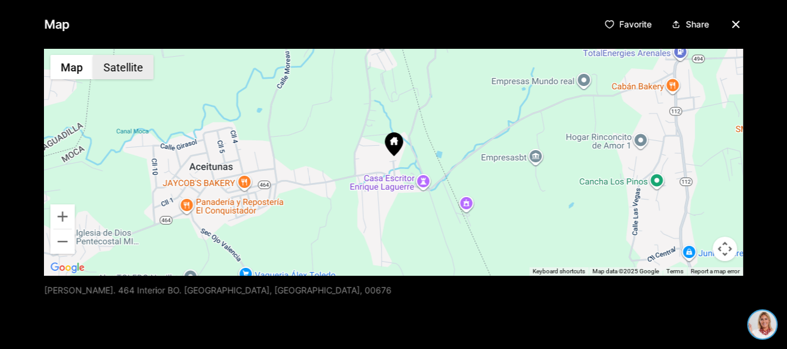
click at [125, 67] on button "Satellite" at bounding box center [123, 67] width 60 height 24
click at [77, 67] on button "Map" at bounding box center [71, 67] width 43 height 24
click at [122, 71] on button "Satellite" at bounding box center [123, 67] width 60 height 24
click at [62, 211] on button "Zoom in" at bounding box center [62, 217] width 24 height 24
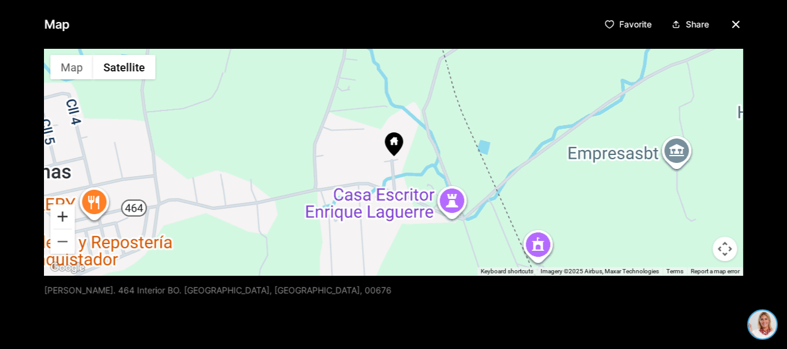
click at [62, 211] on button "Zoom in" at bounding box center [62, 217] width 24 height 24
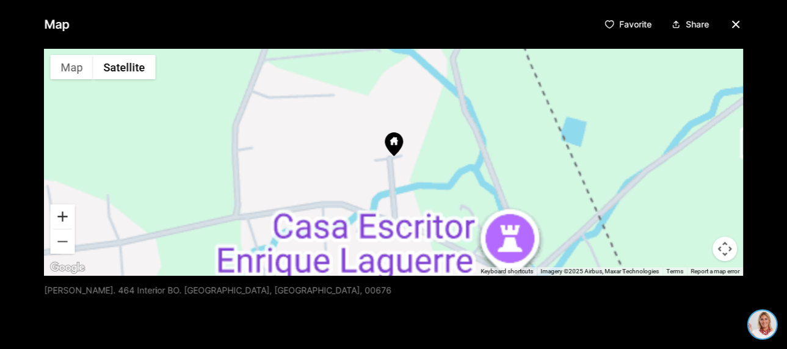
click at [62, 211] on button "Zoom in" at bounding box center [62, 217] width 24 height 24
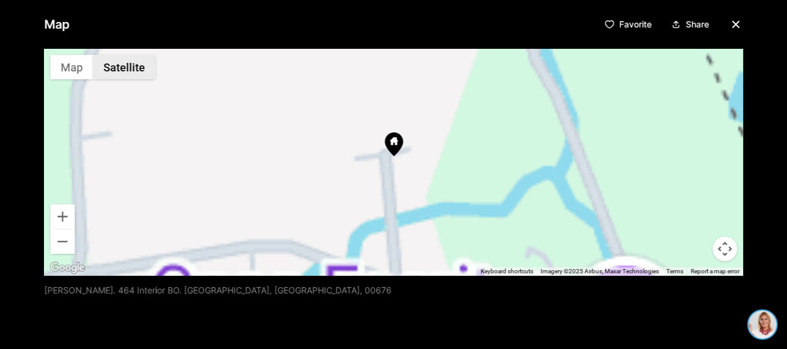
click at [125, 71] on button "Satellite" at bounding box center [124, 67] width 62 height 24
click at [238, 142] on div at bounding box center [393, 162] width 699 height 227
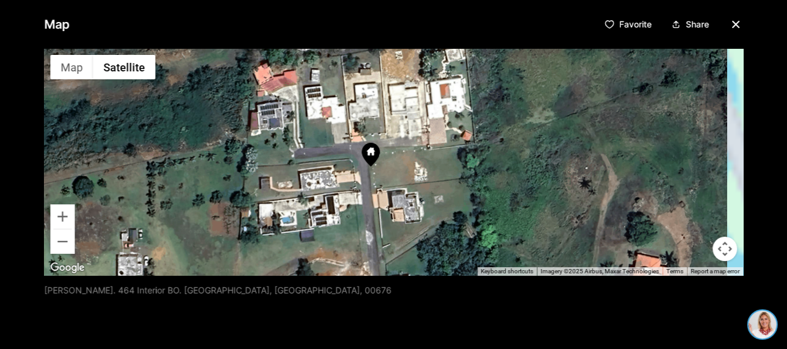
drag, startPoint x: 449, startPoint y: 172, endPoint x: 268, endPoint y: 161, distance: 181.7
click at [268, 161] on div at bounding box center [393, 162] width 699 height 227
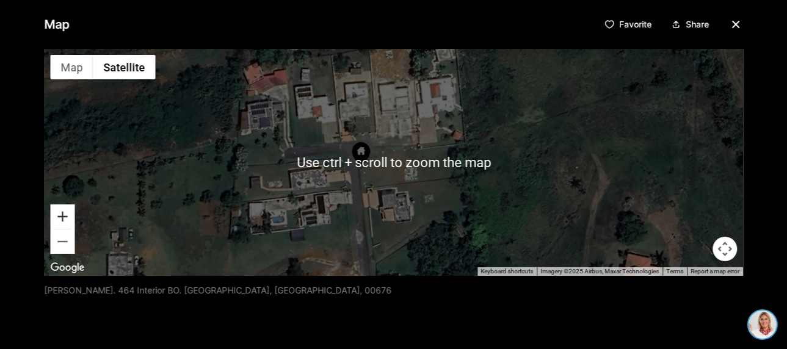
click at [60, 219] on button "Zoom in" at bounding box center [62, 217] width 24 height 24
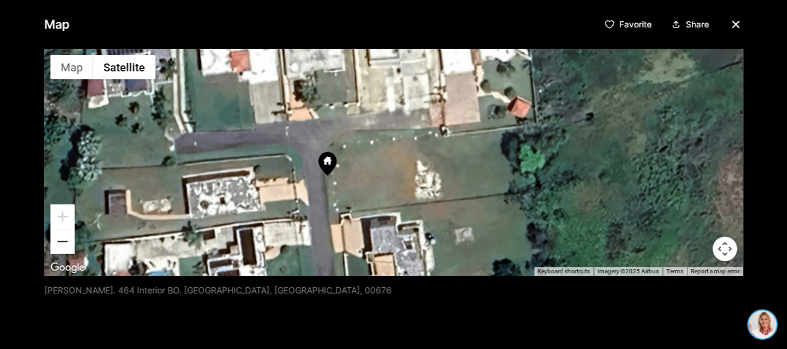
click at [62, 242] on button "Zoom out" at bounding box center [62, 242] width 24 height 24
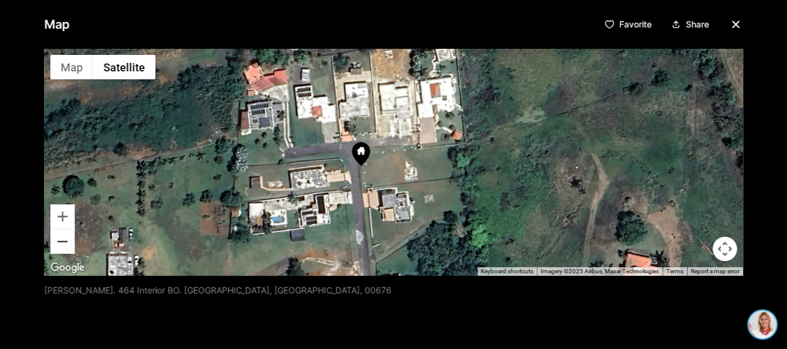
click at [63, 242] on button "Zoom out" at bounding box center [62, 242] width 24 height 24
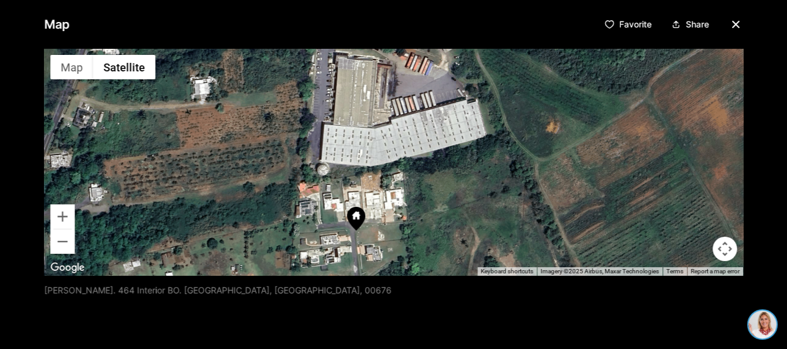
drag, startPoint x: 230, startPoint y: 183, endPoint x: 209, endPoint y: 252, distance: 72.8
click at [209, 252] on div at bounding box center [393, 162] width 699 height 227
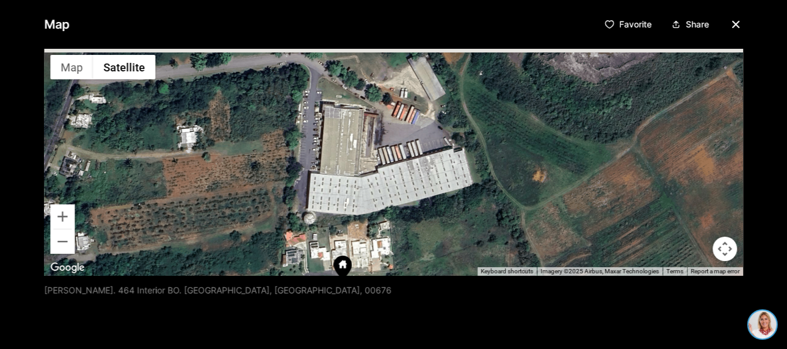
drag, startPoint x: 238, startPoint y: 184, endPoint x: 224, endPoint y: 234, distance: 51.9
click at [224, 234] on div at bounding box center [393, 162] width 699 height 227
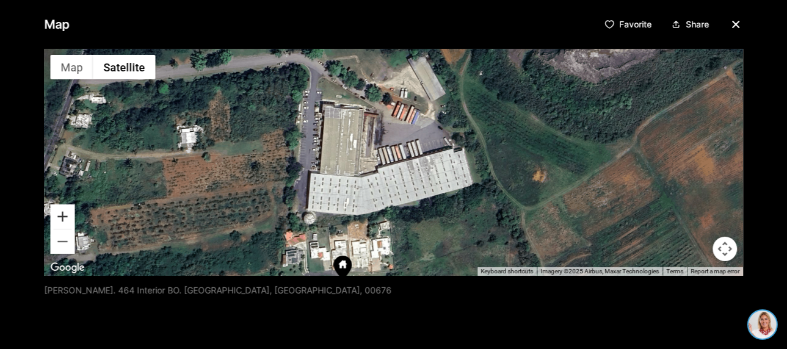
click at [58, 217] on button "Zoom in" at bounding box center [62, 217] width 24 height 24
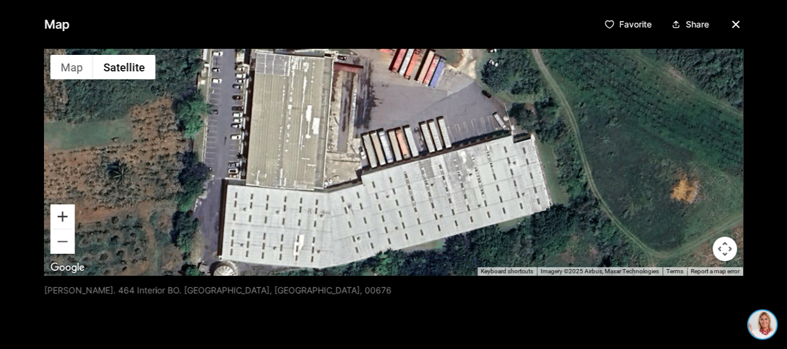
click at [58, 217] on button "Zoom in" at bounding box center [62, 217] width 24 height 24
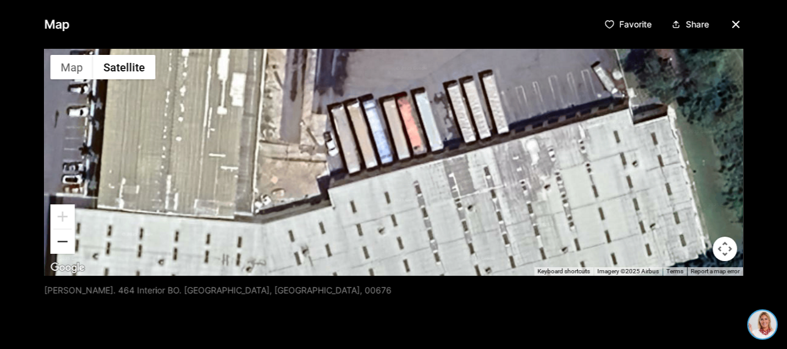
click at [62, 236] on button "Zoom out" at bounding box center [62, 242] width 24 height 24
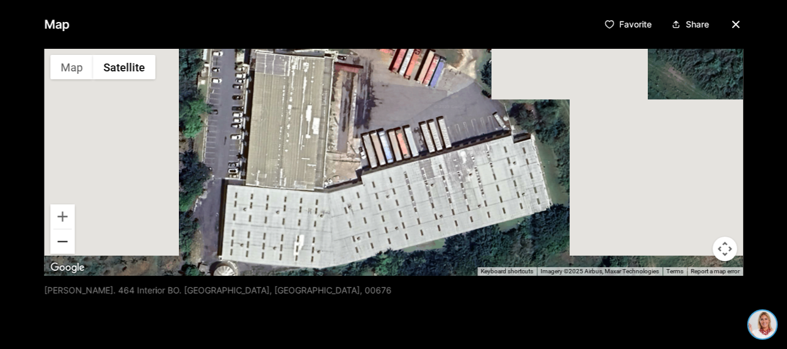
click at [63, 231] on button "Zoom out" at bounding box center [62, 242] width 24 height 24
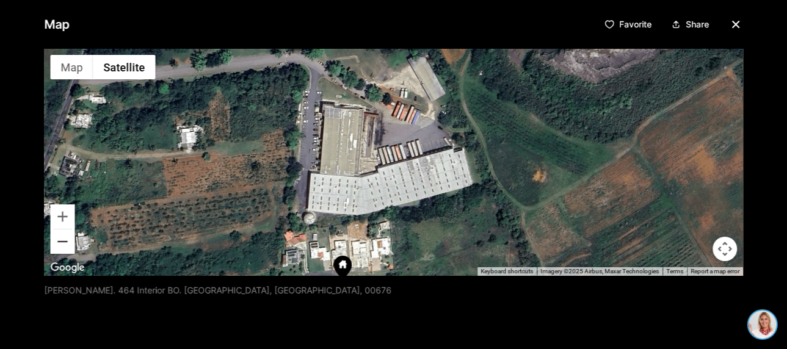
click at [64, 231] on button "Zoom out" at bounding box center [62, 242] width 24 height 24
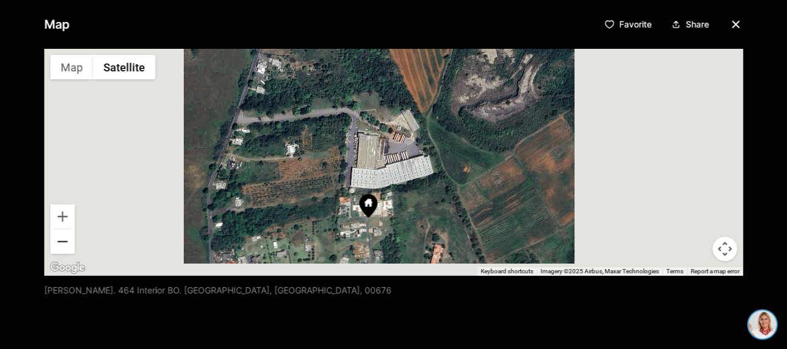
click at [64, 231] on button "Zoom out" at bounding box center [62, 242] width 24 height 24
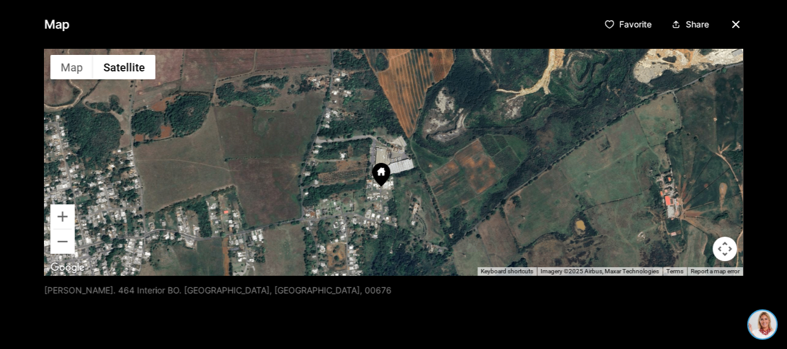
click at [735, 29] on icon "button" at bounding box center [736, 24] width 15 height 15
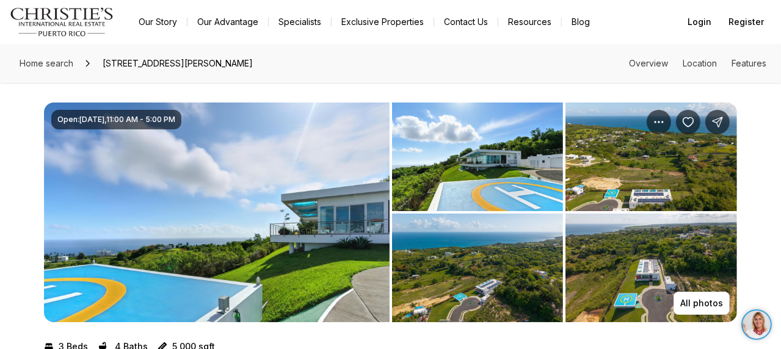
drag, startPoint x: 103, startPoint y: 65, endPoint x: 305, endPoint y: 68, distance: 202.2
click at [258, 68] on span "485 SAN JOSÉ HILLS, QUEBRADILLAS PR, 00678" at bounding box center [178, 64] width 160 height 20
copy span "485 SAN JOSÉ HILLS, QUEBRADILLAS PR, 00678"
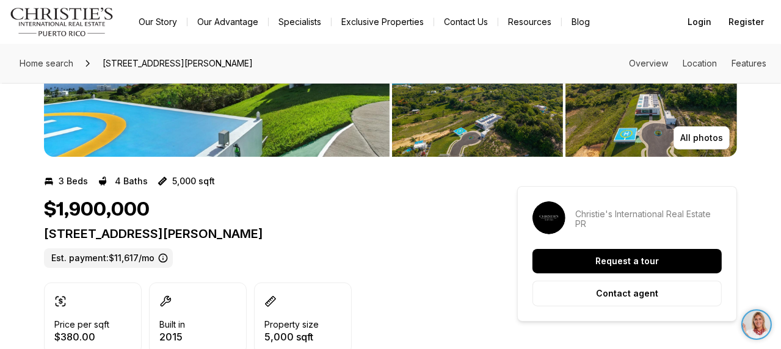
scroll to position [183, 0]
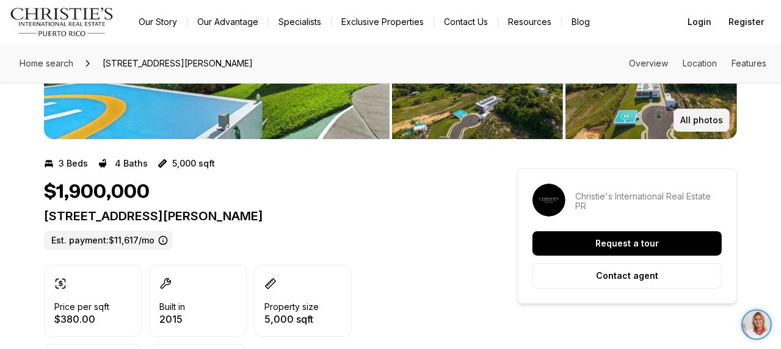
click at [693, 123] on p "All photos" at bounding box center [701, 120] width 43 height 10
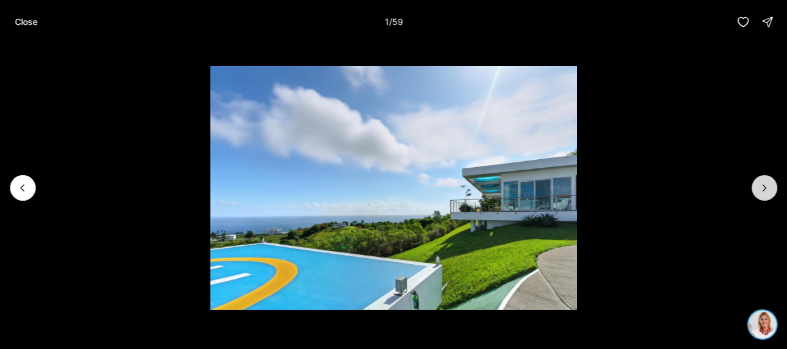
click at [761, 191] on icon "Next slide" at bounding box center [765, 188] width 12 height 12
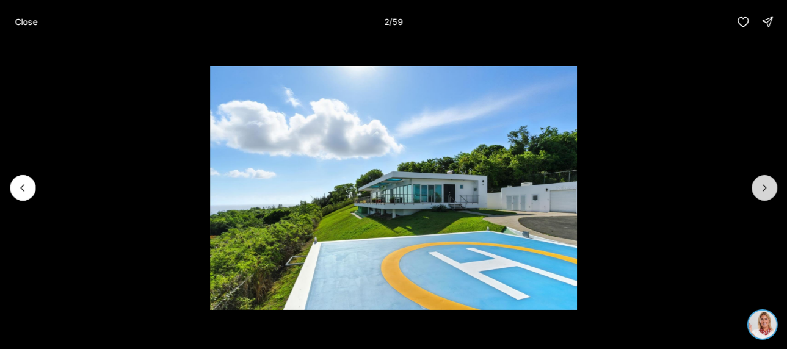
click at [761, 191] on icon "Next slide" at bounding box center [765, 188] width 12 height 12
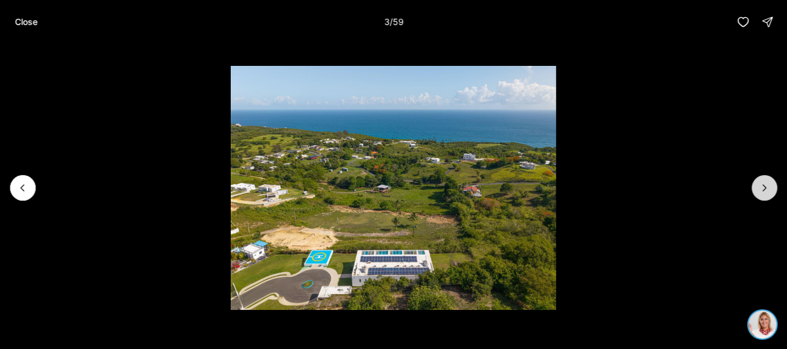
click at [761, 191] on icon "Next slide" at bounding box center [765, 188] width 12 height 12
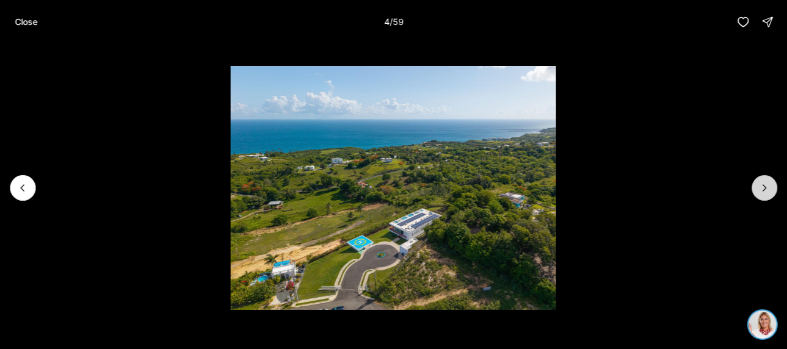
click at [760, 190] on icon "Next slide" at bounding box center [765, 188] width 12 height 12
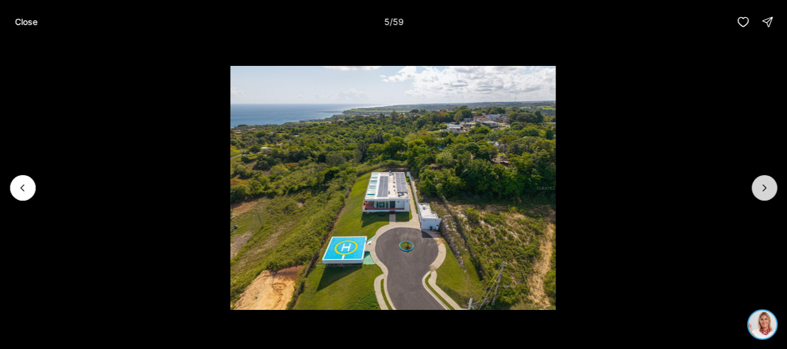
click at [760, 190] on icon "Next slide" at bounding box center [765, 188] width 12 height 12
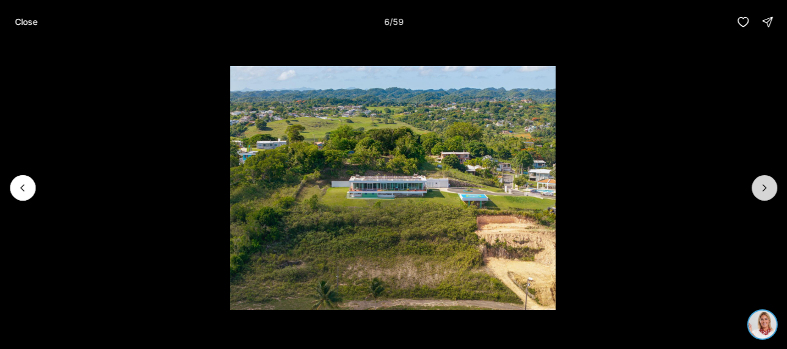
click at [760, 190] on icon "Next slide" at bounding box center [765, 188] width 12 height 12
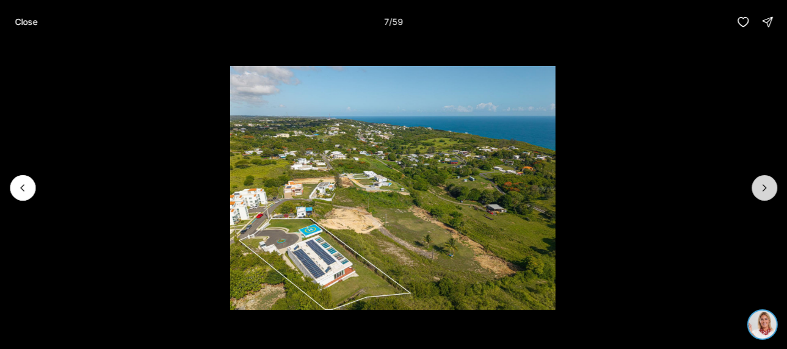
click at [760, 190] on icon "Next slide" at bounding box center [765, 188] width 12 height 12
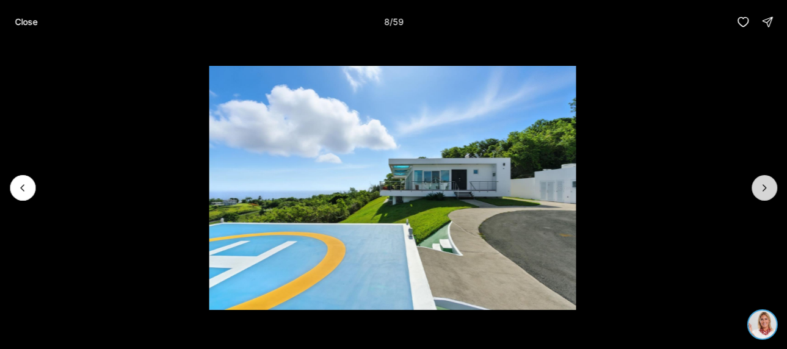
click at [760, 190] on icon "Next slide" at bounding box center [765, 188] width 12 height 12
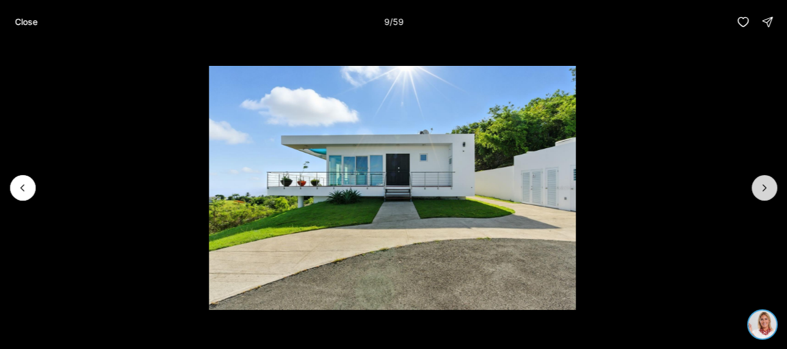
click at [759, 190] on icon "Next slide" at bounding box center [765, 188] width 12 height 12
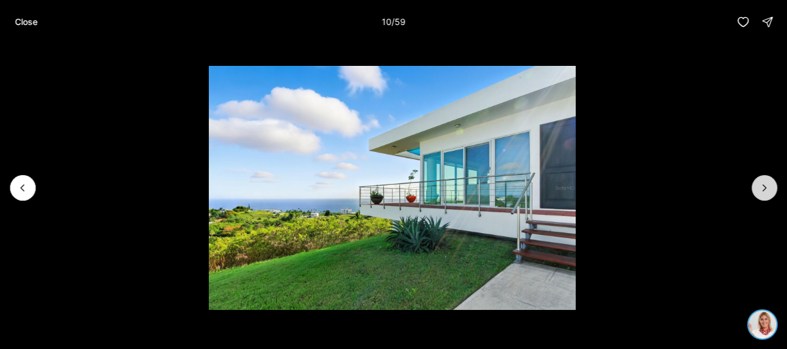
click at [759, 190] on icon "Next slide" at bounding box center [765, 188] width 12 height 12
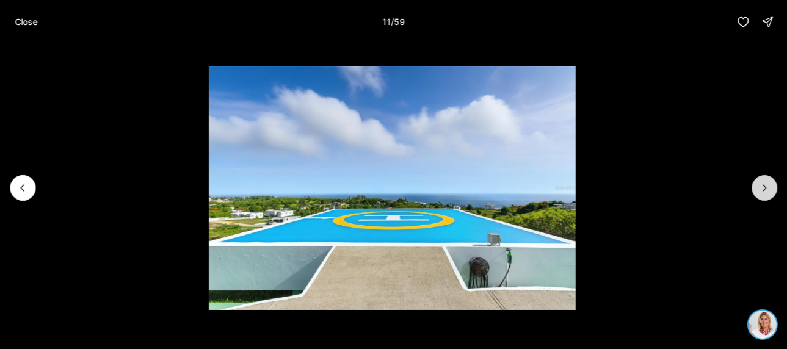
click at [759, 190] on icon "Next slide" at bounding box center [765, 188] width 12 height 12
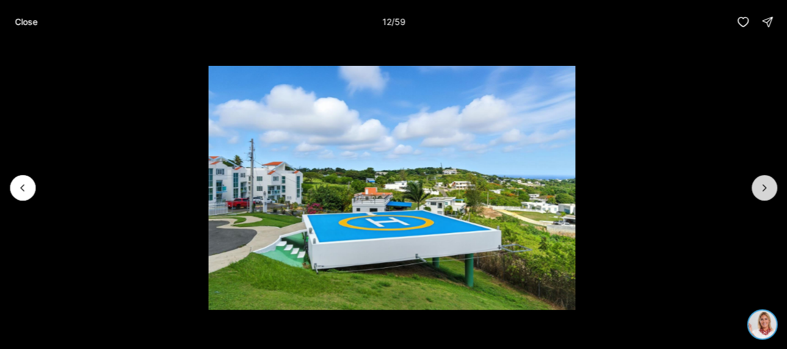
click at [758, 190] on button "Next slide" at bounding box center [765, 188] width 26 height 26
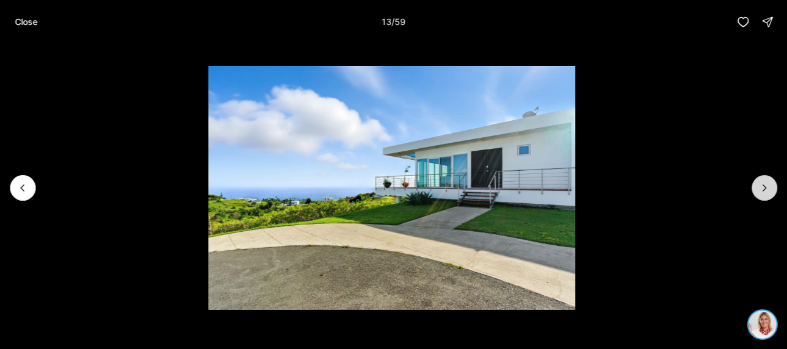
click at [758, 190] on button "Next slide" at bounding box center [765, 188] width 26 height 26
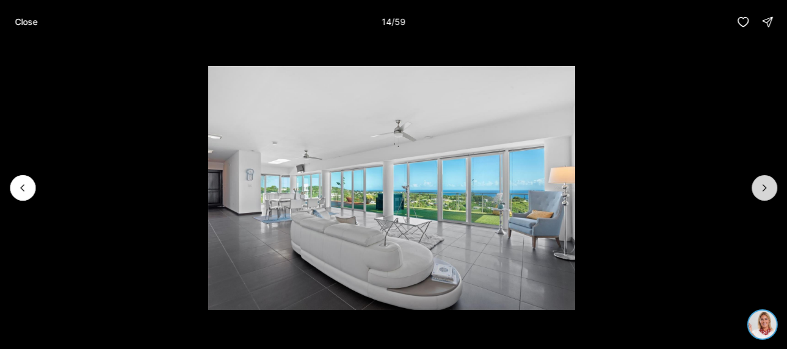
click at [757, 190] on button "Next slide" at bounding box center [765, 188] width 26 height 26
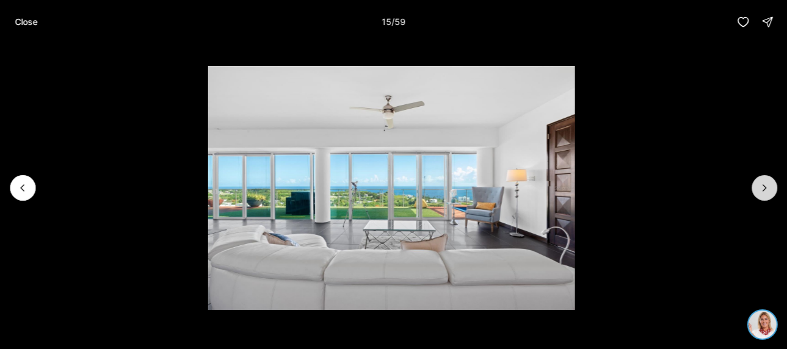
click at [757, 190] on button "Next slide" at bounding box center [765, 188] width 26 height 26
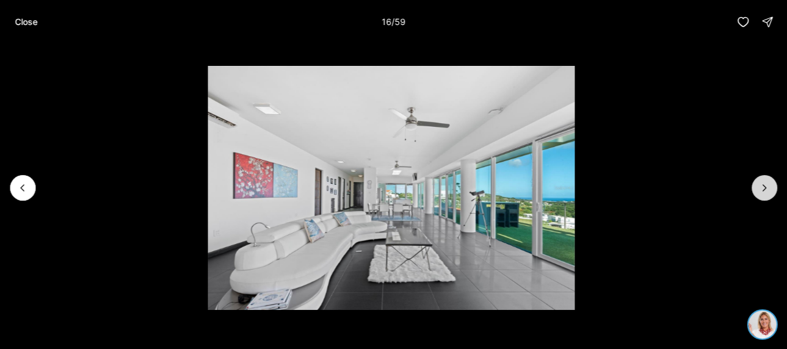
click at [757, 190] on button "Next slide" at bounding box center [765, 188] width 26 height 26
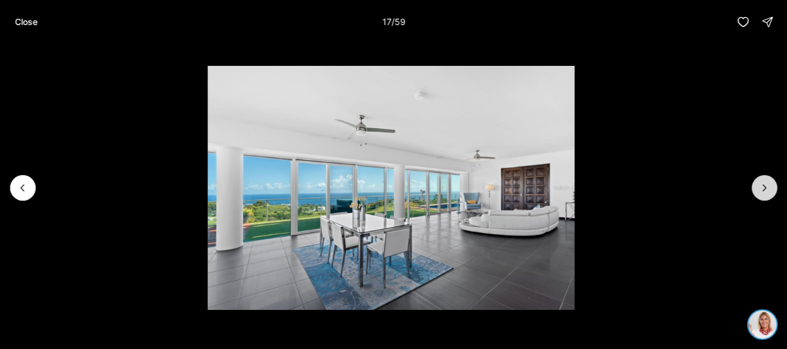
click at [757, 190] on button "Next slide" at bounding box center [765, 188] width 26 height 26
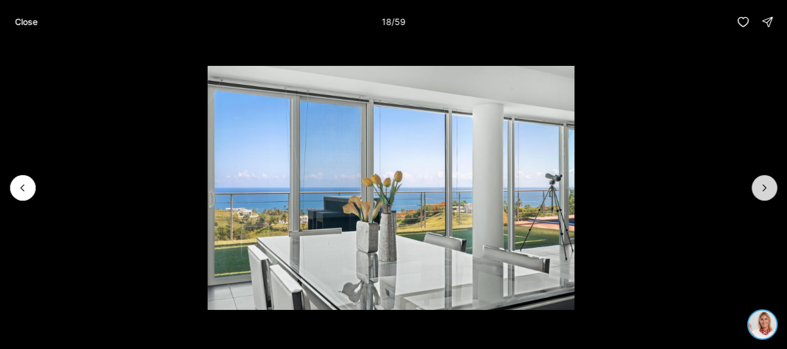
click at [757, 190] on button "Next slide" at bounding box center [765, 188] width 26 height 26
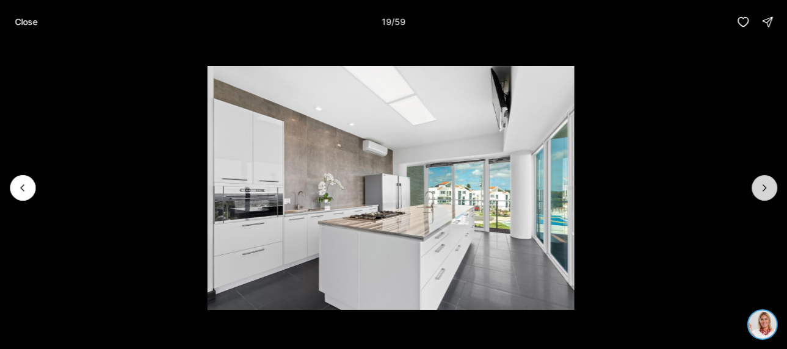
click at [757, 190] on button "Next slide" at bounding box center [765, 188] width 26 height 26
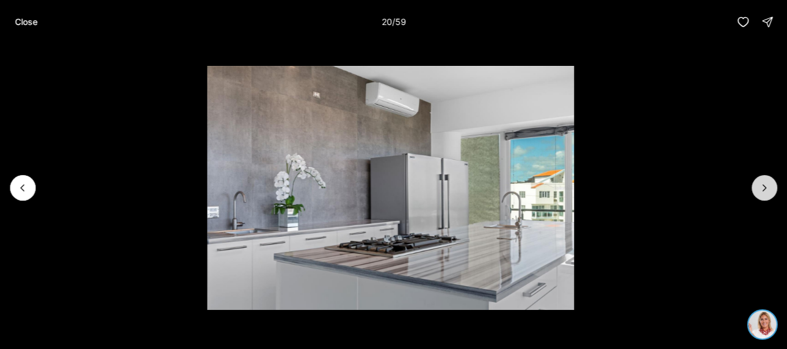
click at [757, 190] on button "Next slide" at bounding box center [765, 188] width 26 height 26
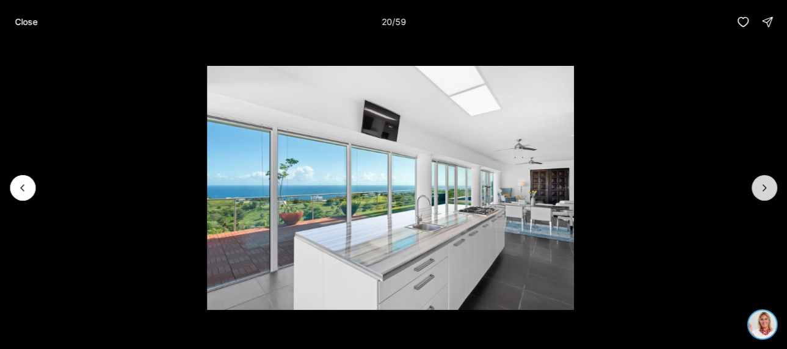
click at [756, 190] on button "Next slide" at bounding box center [765, 188] width 26 height 26
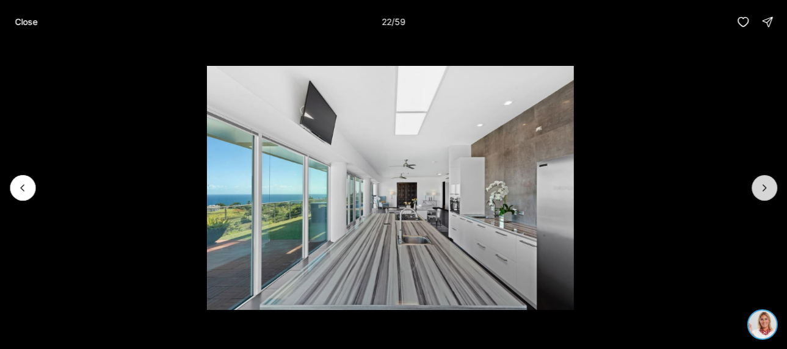
click at [756, 190] on button "Next slide" at bounding box center [765, 188] width 26 height 26
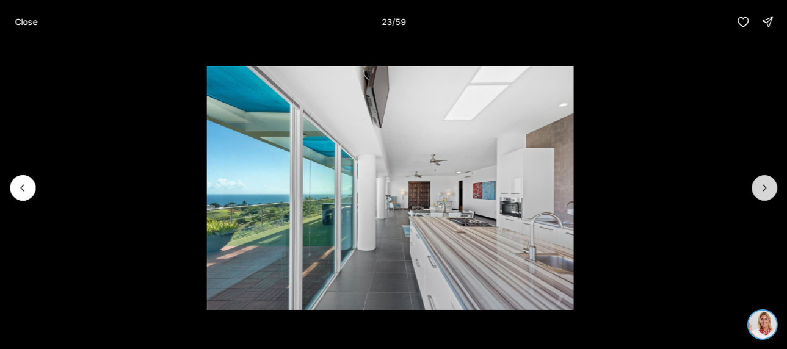
click at [756, 190] on button "Next slide" at bounding box center [765, 188] width 26 height 26
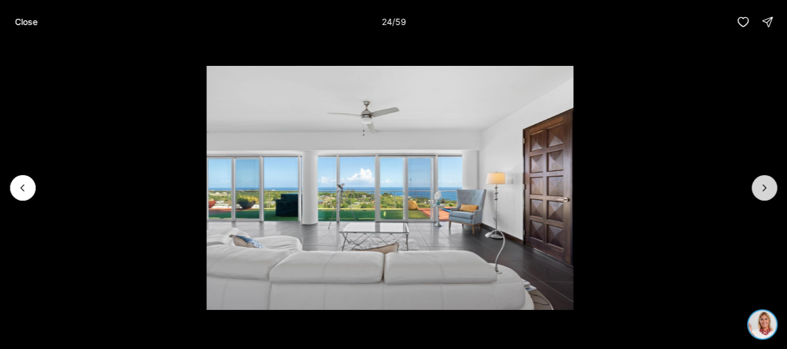
click at [756, 190] on button "Next slide" at bounding box center [765, 188] width 26 height 26
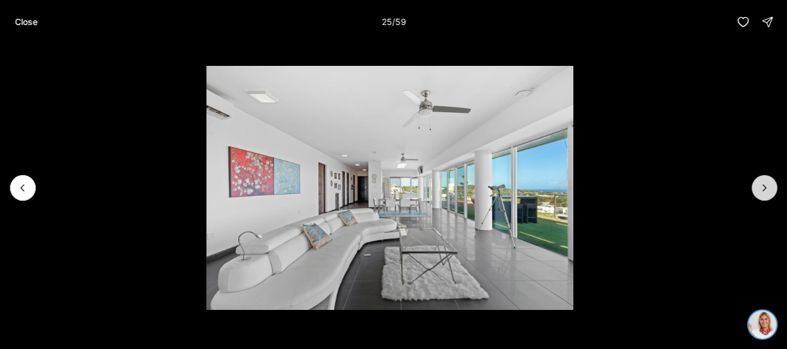
click at [756, 190] on button "Next slide" at bounding box center [765, 188] width 26 height 26
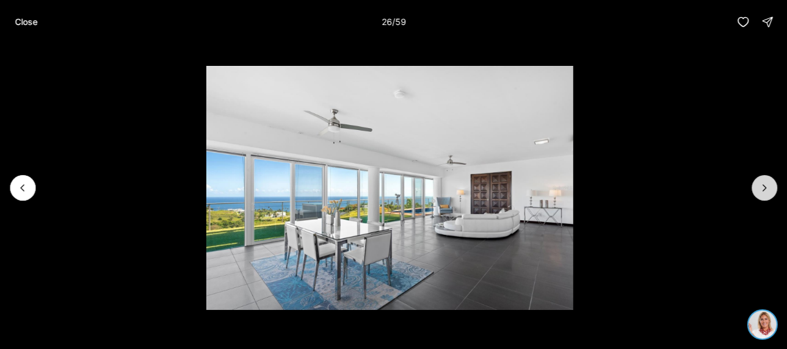
click at [756, 190] on button "Next slide" at bounding box center [765, 188] width 26 height 26
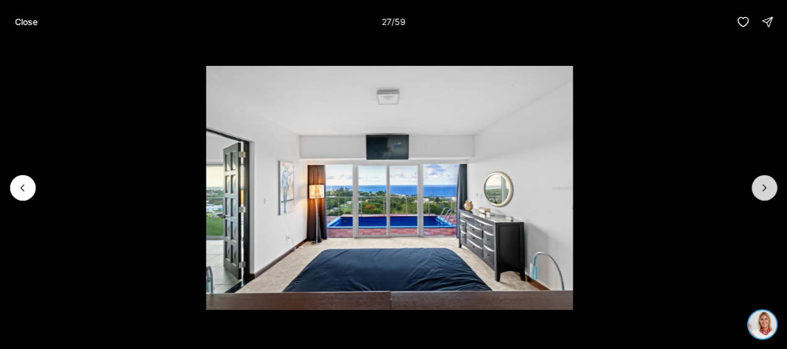
click at [756, 190] on button "Next slide" at bounding box center [765, 188] width 26 height 26
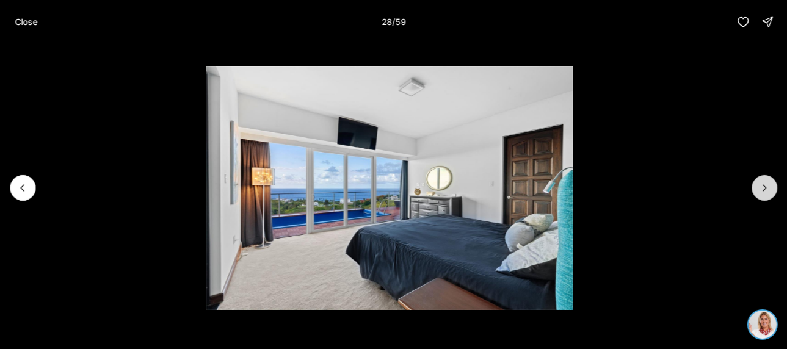
click at [756, 190] on button "Next slide" at bounding box center [765, 188] width 26 height 26
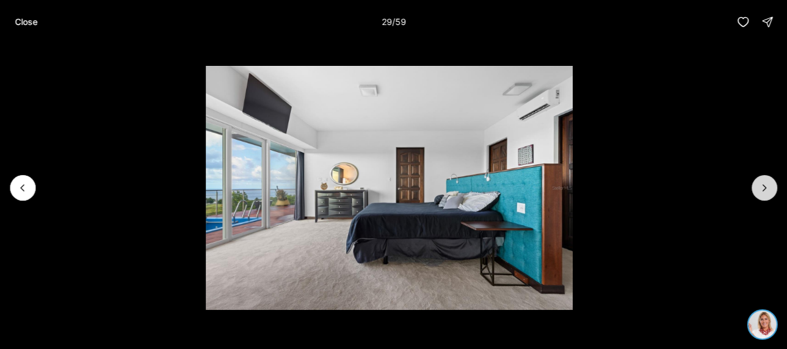
click at [756, 190] on button "Next slide" at bounding box center [765, 188] width 26 height 26
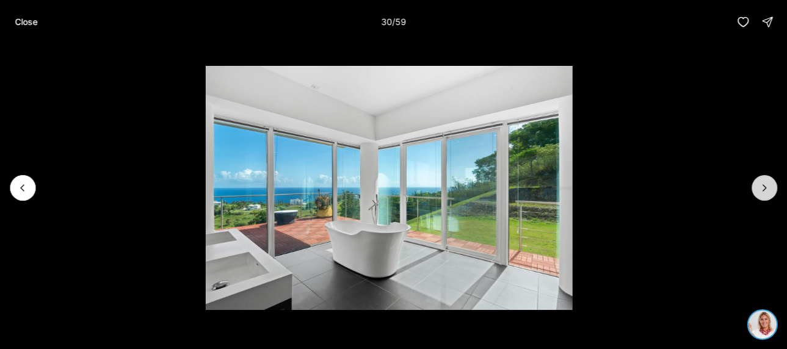
click at [756, 190] on button "Next slide" at bounding box center [765, 188] width 26 height 26
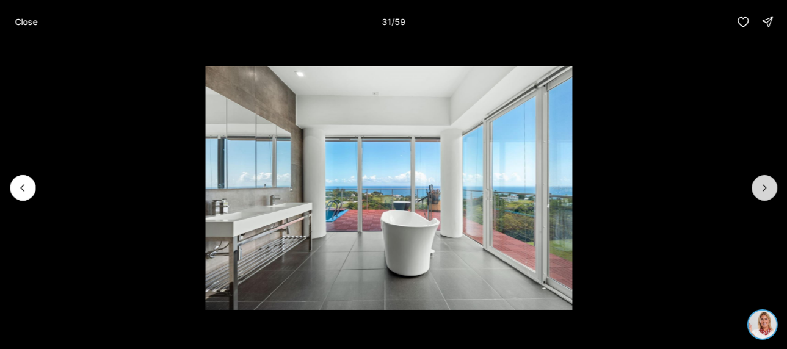
click at [756, 190] on button "Next slide" at bounding box center [765, 188] width 26 height 26
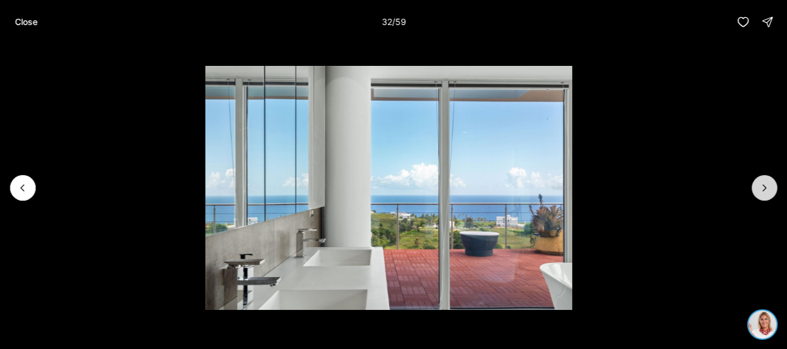
click at [756, 190] on button "Next slide" at bounding box center [765, 188] width 26 height 26
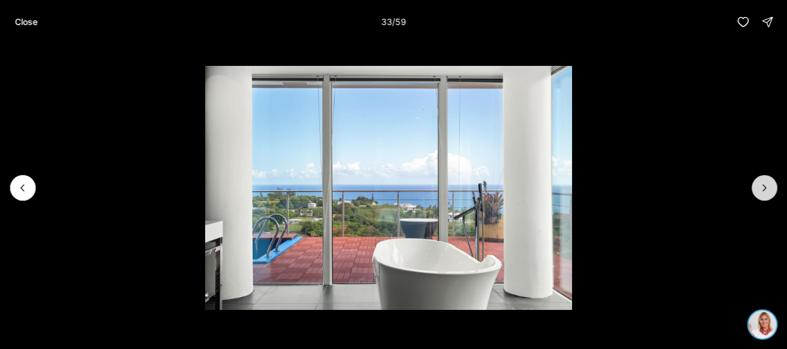
click at [756, 190] on button "Next slide" at bounding box center [765, 188] width 26 height 26
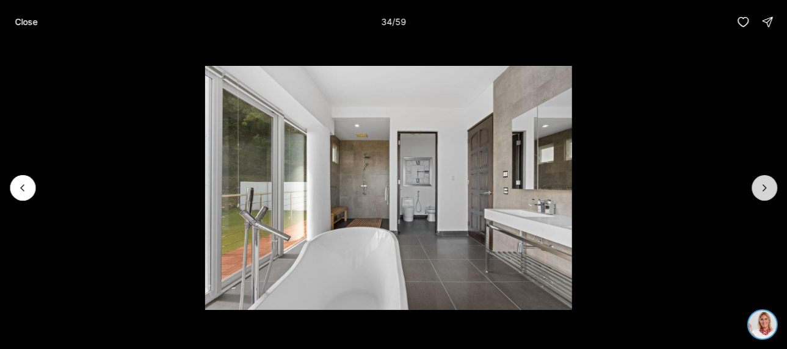
click at [756, 190] on button "Next slide" at bounding box center [765, 188] width 26 height 26
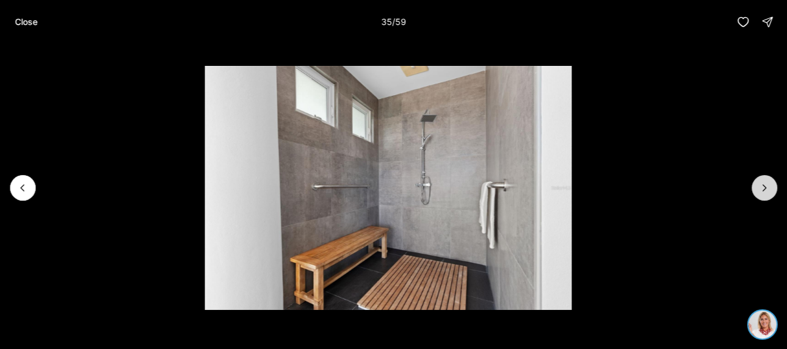
click at [756, 190] on button "Next slide" at bounding box center [765, 188] width 26 height 26
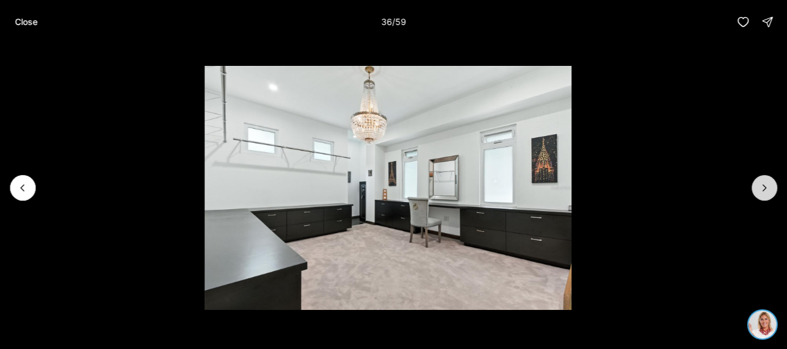
click at [755, 189] on button "Next slide" at bounding box center [765, 188] width 26 height 26
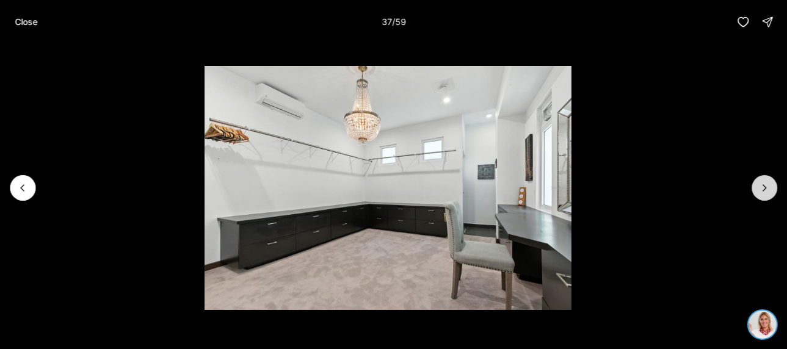
click at [755, 189] on button "Next slide" at bounding box center [765, 188] width 26 height 26
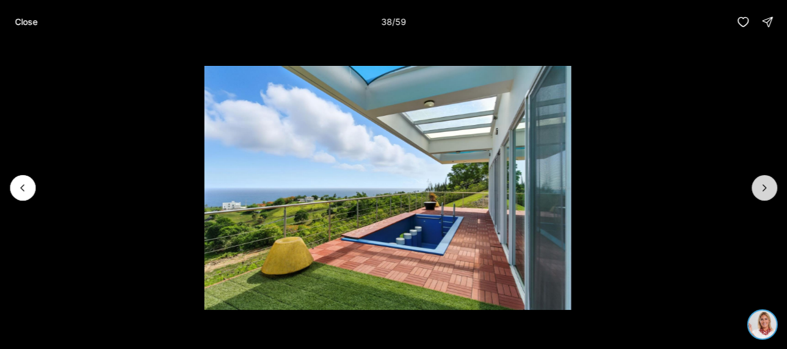
click at [755, 189] on button "Next slide" at bounding box center [765, 188] width 26 height 26
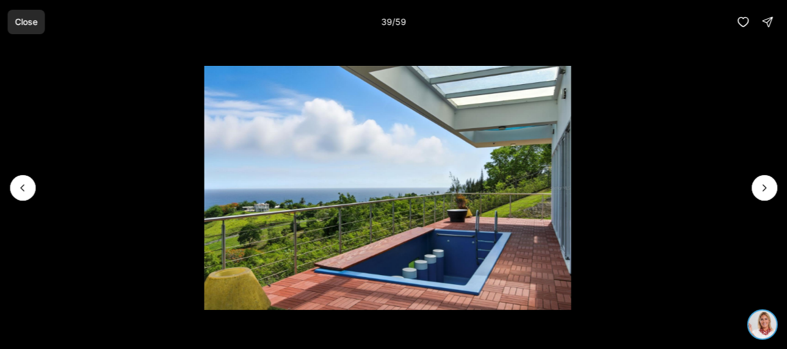
click at [22, 24] on p "Close" at bounding box center [26, 22] width 23 height 10
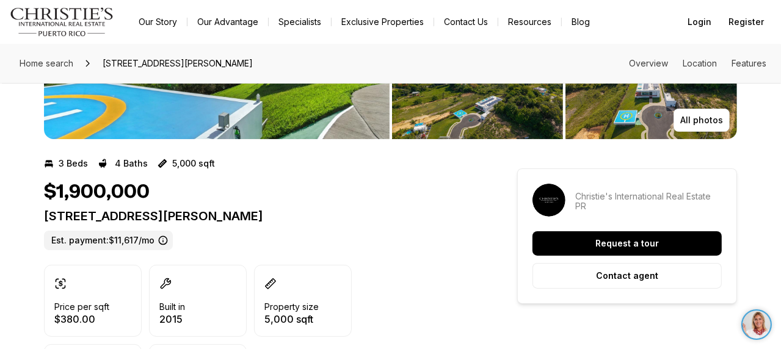
click at [385, 24] on link "Exclusive Properties" at bounding box center [383, 21] width 102 height 17
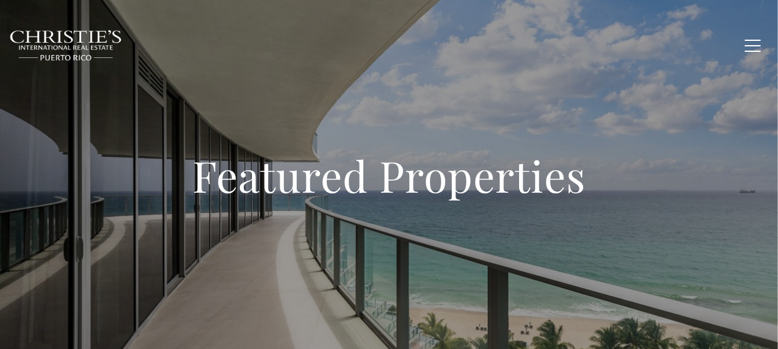
type input "**********"
type input "*********"
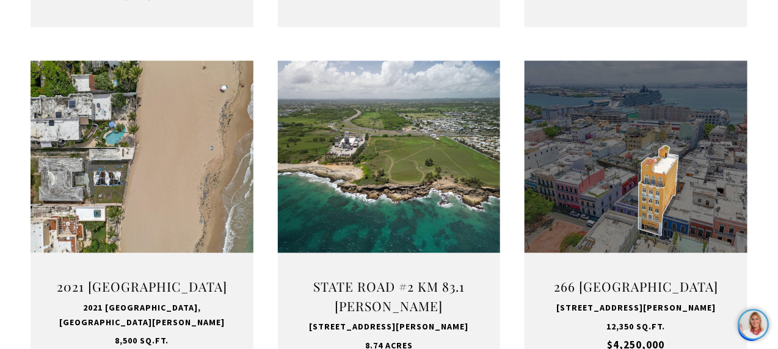
scroll to position [922, 0]
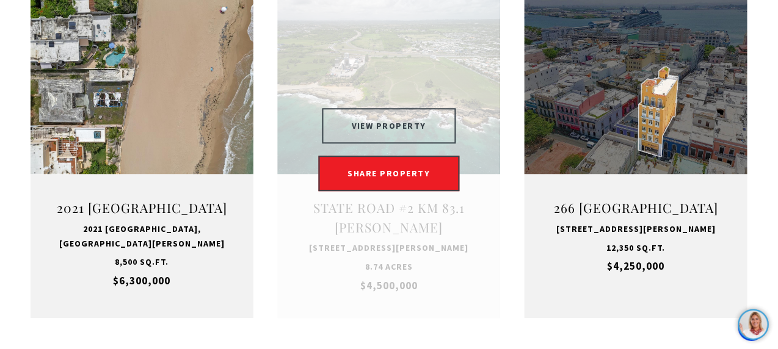
click at [371, 108] on button "VIEW PROPERTY" at bounding box center [389, 125] width 134 height 35
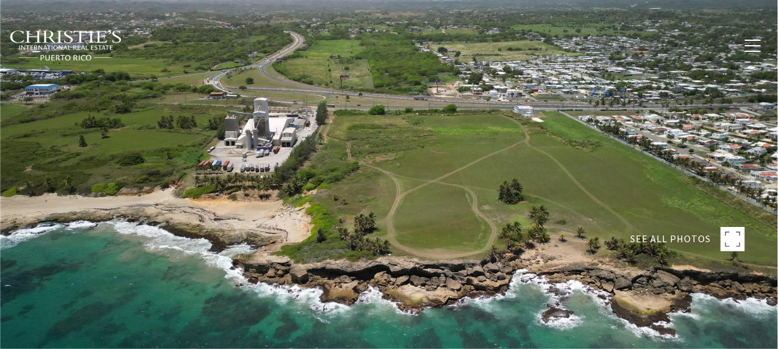
type input "**********"
type input "********"
type input "***"
type input "**********"
type input "**"
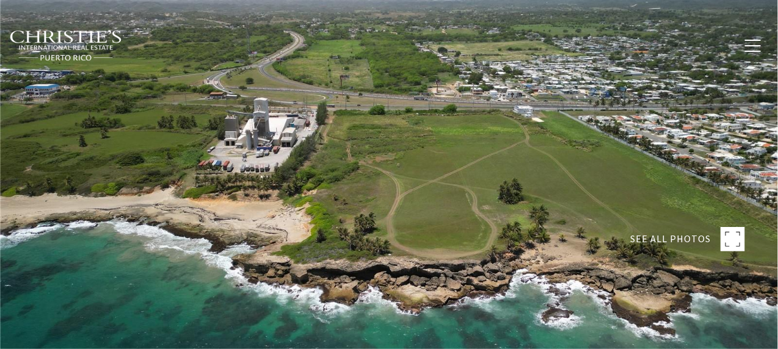
type input "********"
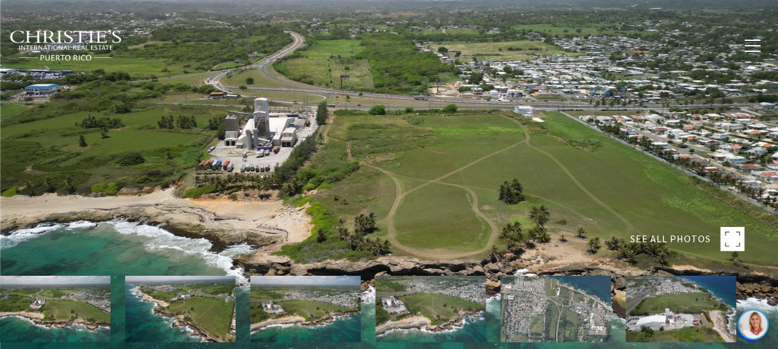
click at [728, 242] on rect at bounding box center [733, 239] width 24 height 24
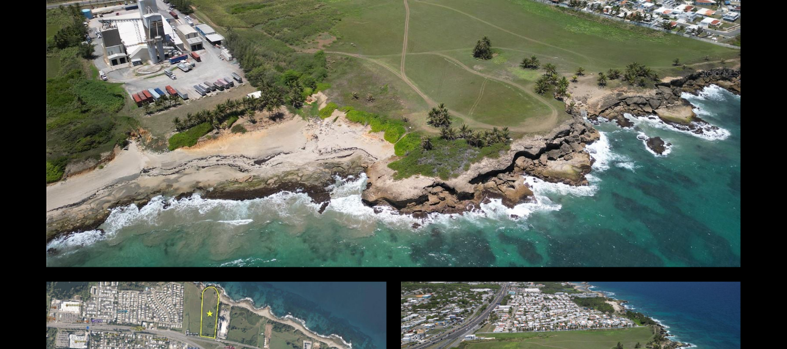
scroll to position [773, 0]
